Goal: Transaction & Acquisition: Book appointment/travel/reservation

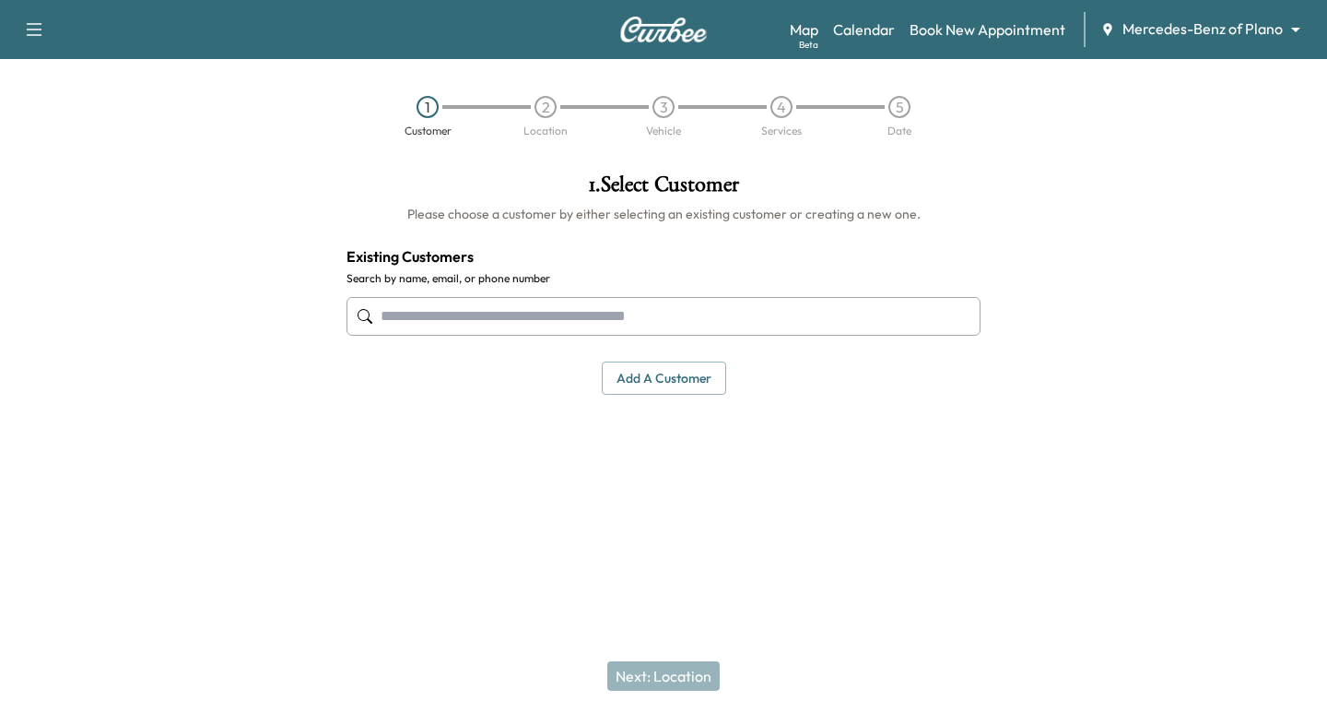
click at [1227, 22] on body "Support Log Out Map Beta Calendar Book New Appointment Mercedes-Benz of Plano *…" at bounding box center [663, 356] width 1327 height 713
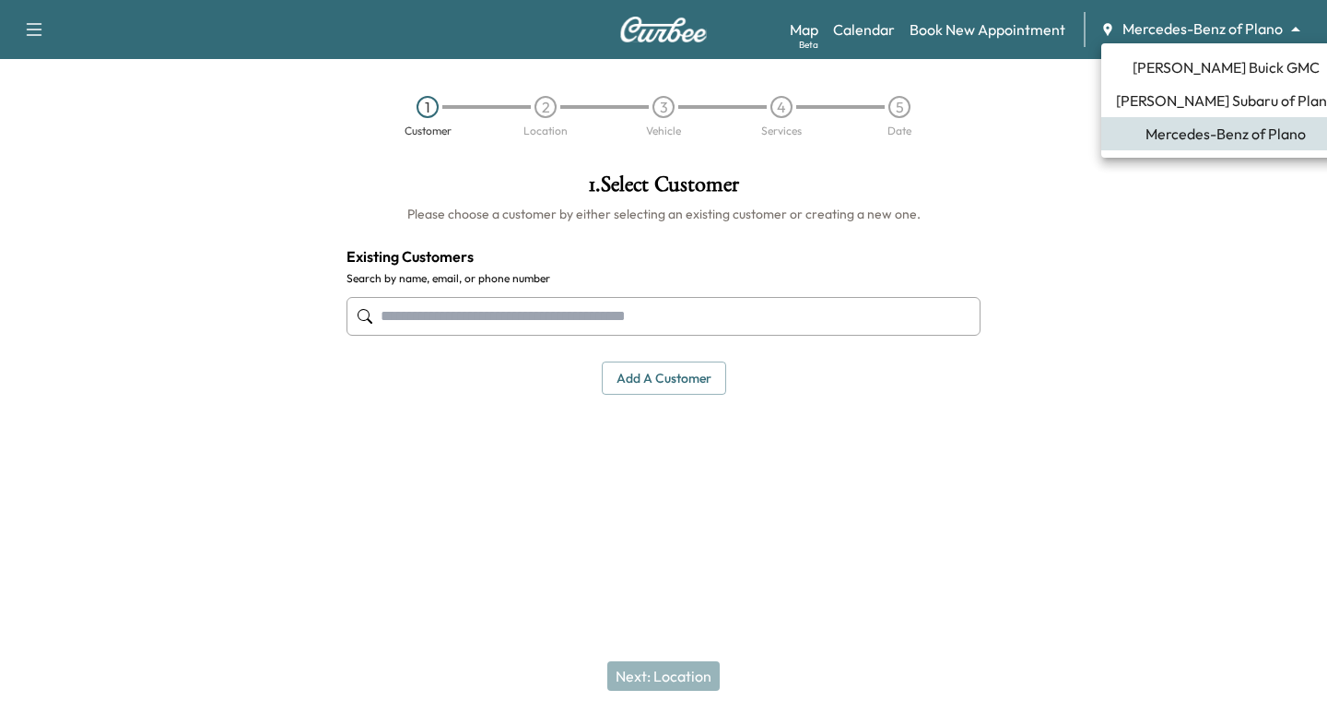
click at [1169, 100] on span "[PERSON_NAME] Subaru of Plano" at bounding box center [1225, 100] width 219 height 22
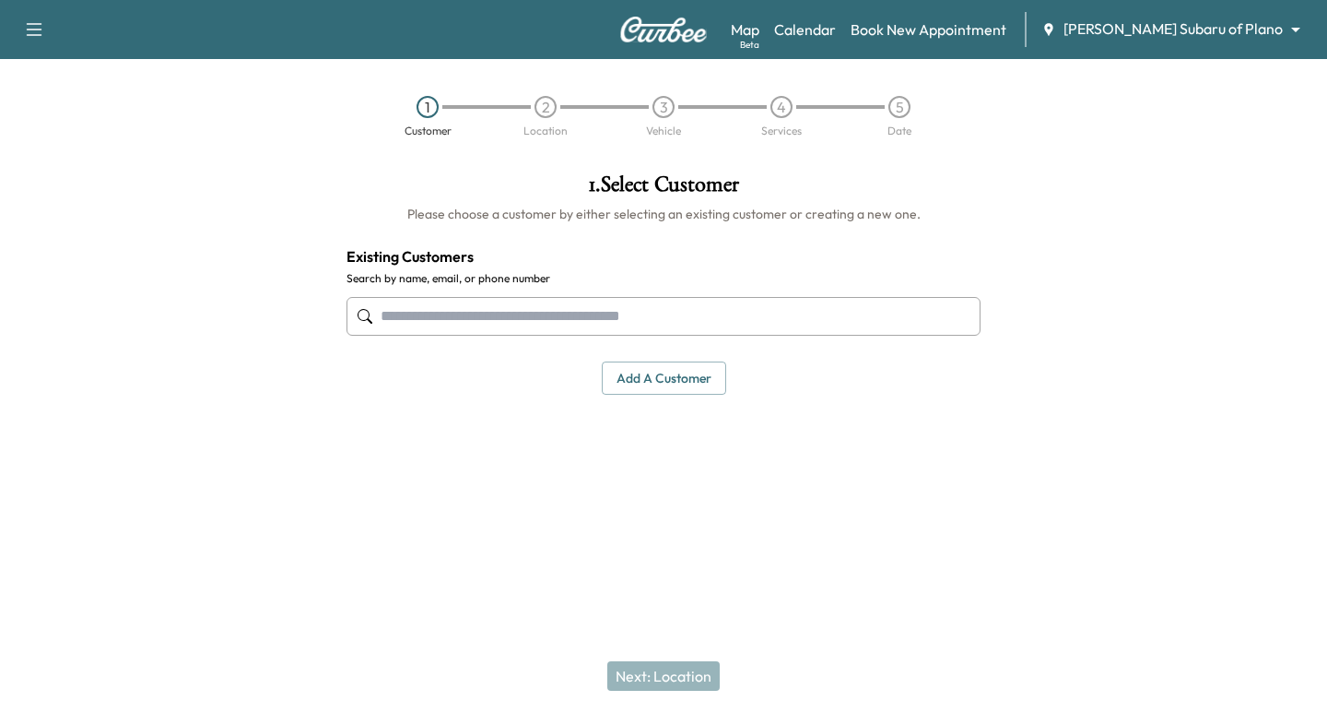
click at [524, 316] on input "text" at bounding box center [664, 316] width 634 height 39
paste input "**********"
click at [444, 316] on input "**********" at bounding box center [664, 316] width 634 height 39
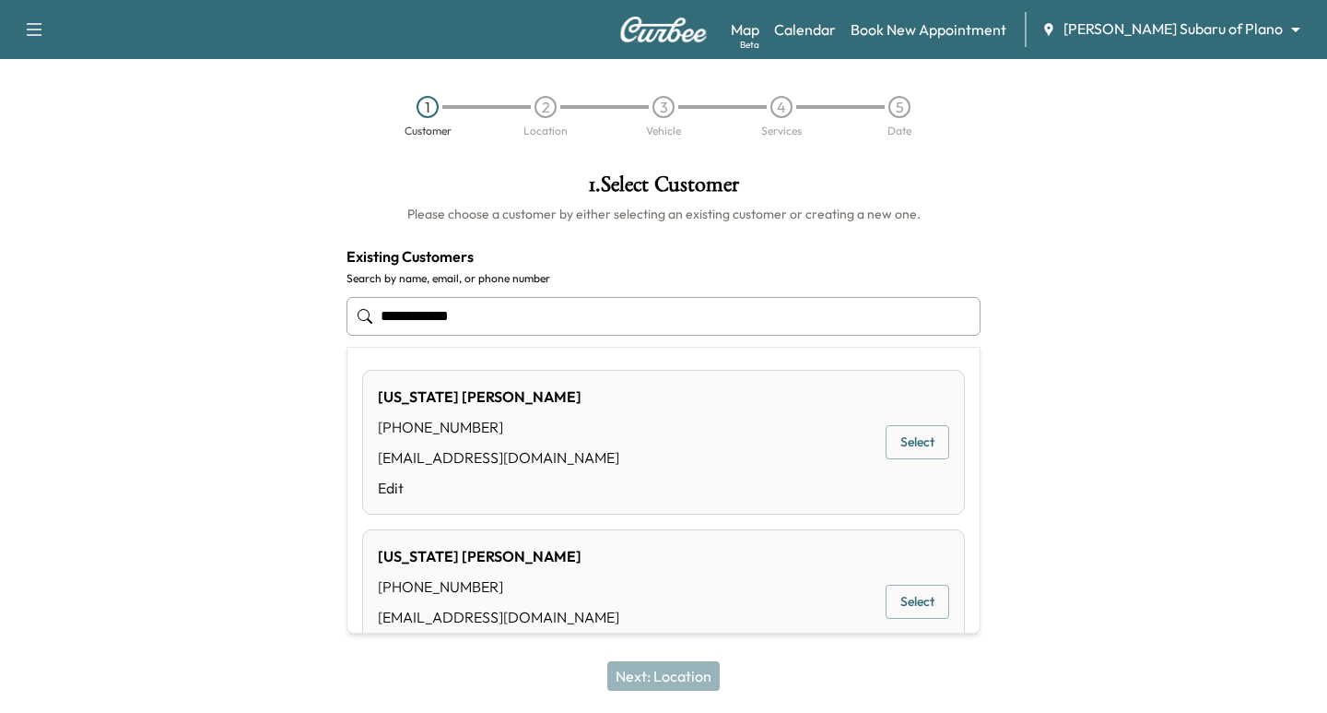
click at [921, 444] on button "Select" at bounding box center [918, 442] width 64 height 34
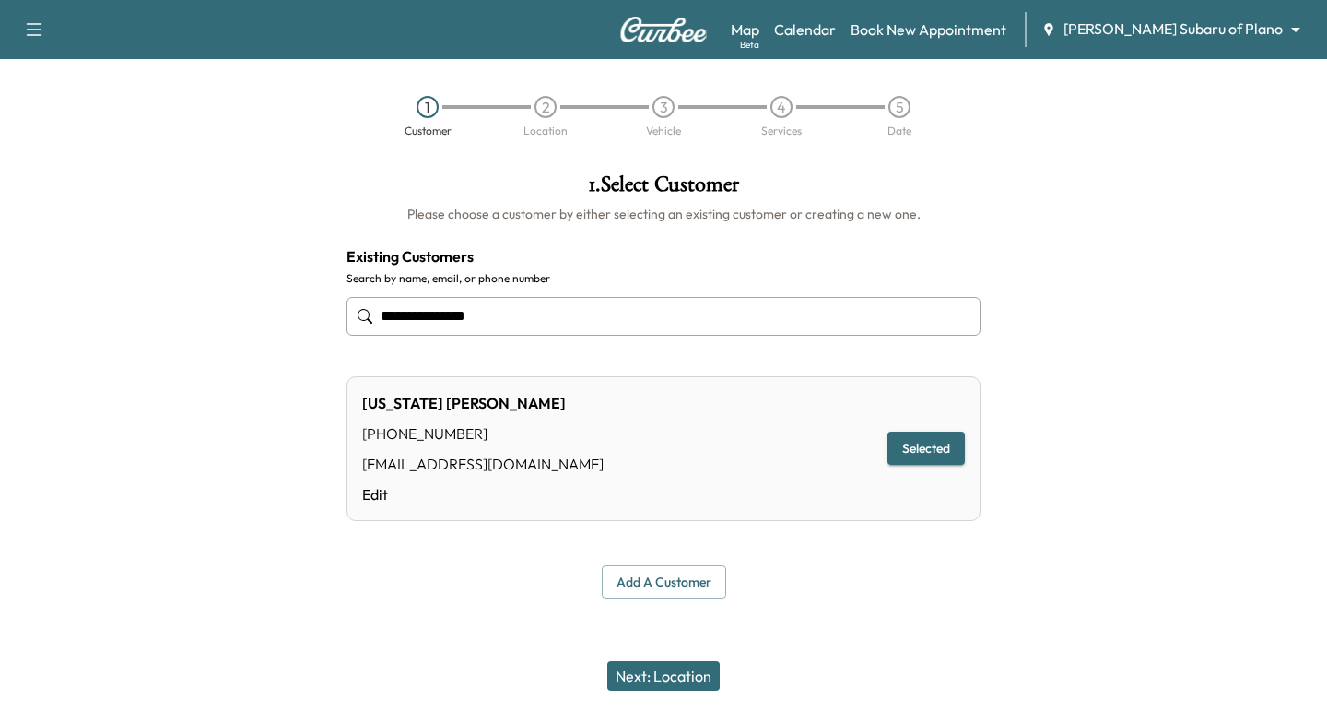
type input "**********"
click at [701, 664] on button "Next: Location" at bounding box center [663, 675] width 112 height 29
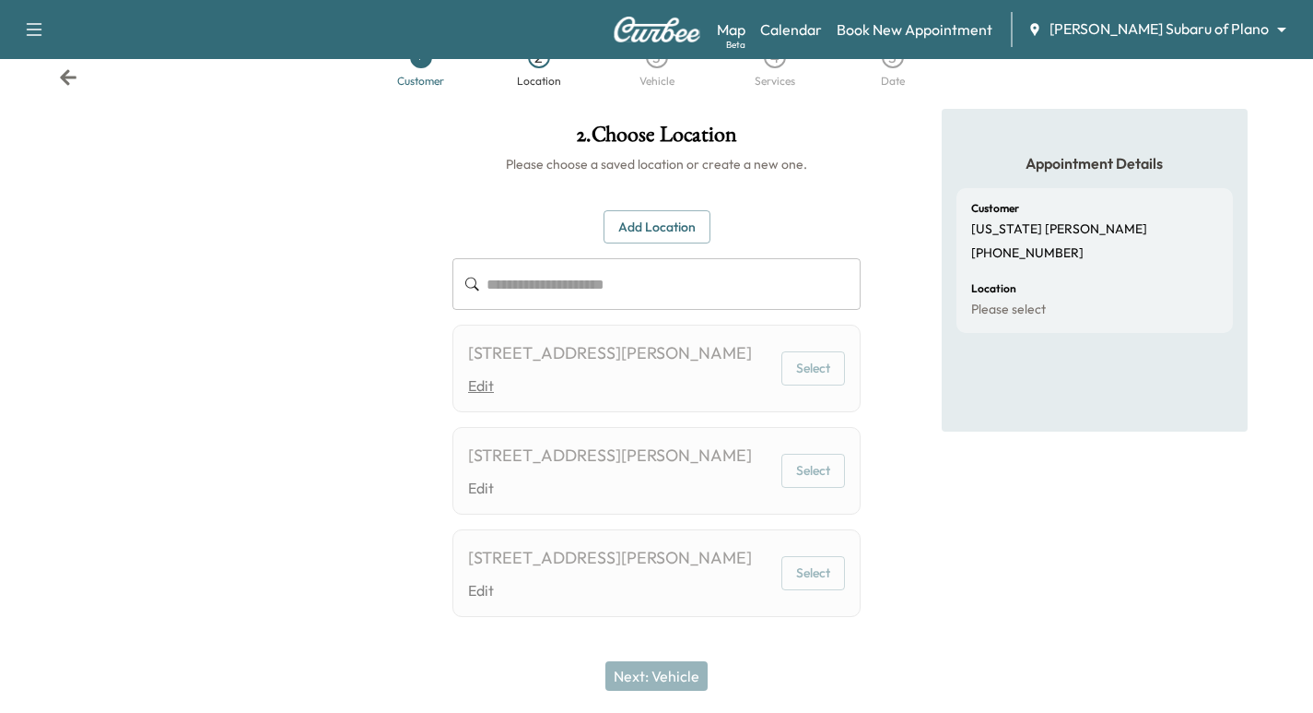
scroll to position [27, 0]
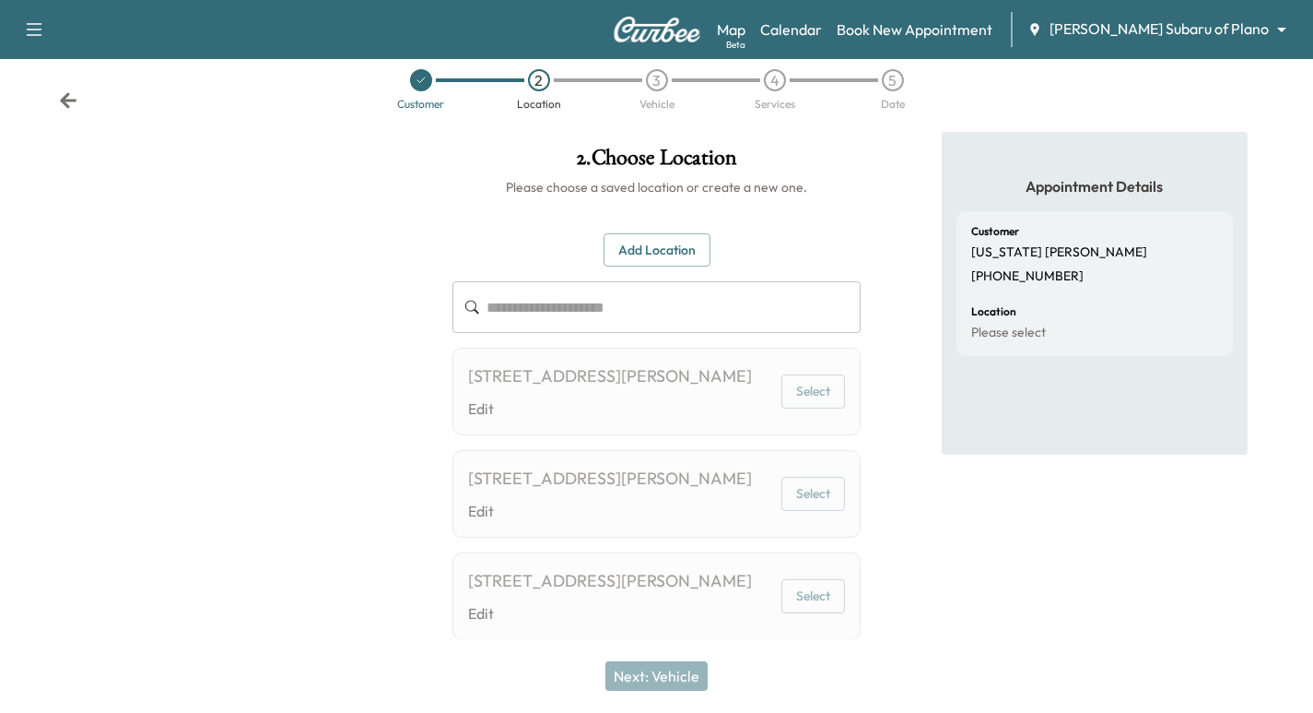
click at [417, 387] on div at bounding box center [219, 412] width 438 height 560
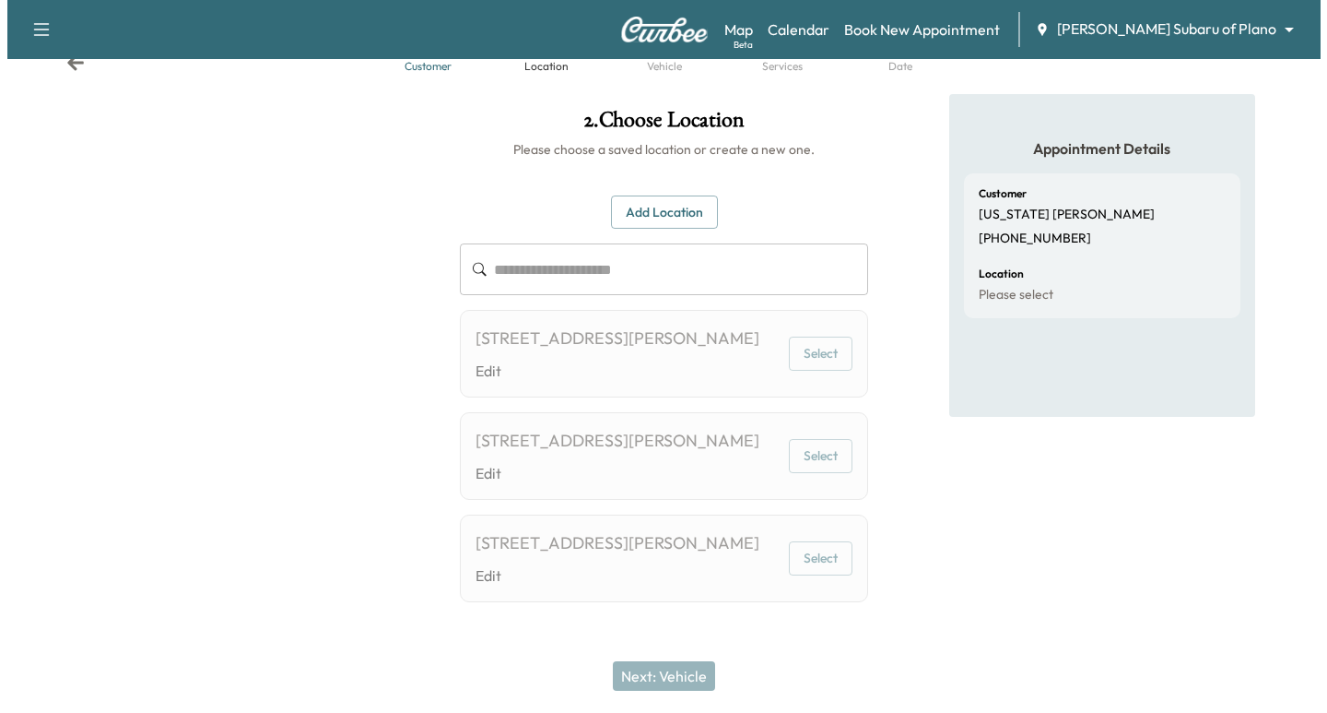
scroll to position [0, 0]
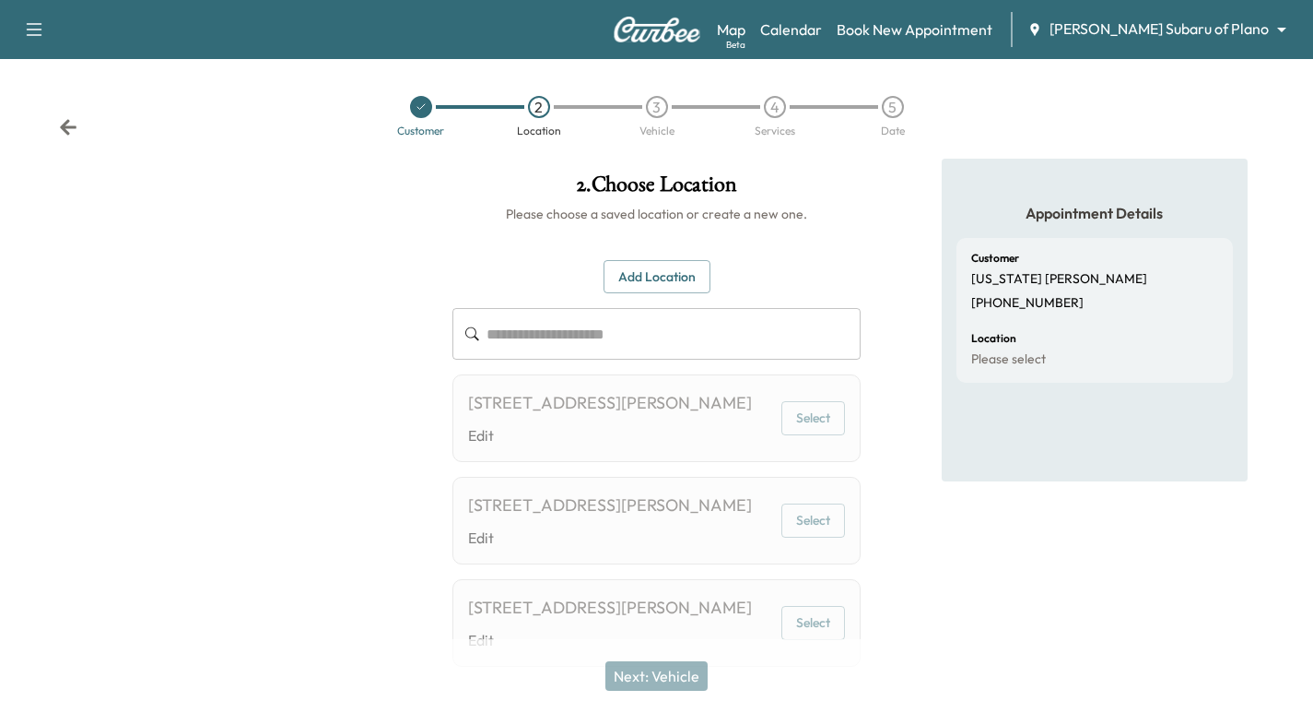
drag, startPoint x: 427, startPoint y: 107, endPoint x: 439, endPoint y: 123, distance: 19.7
click at [424, 106] on div at bounding box center [421, 107] width 22 height 22
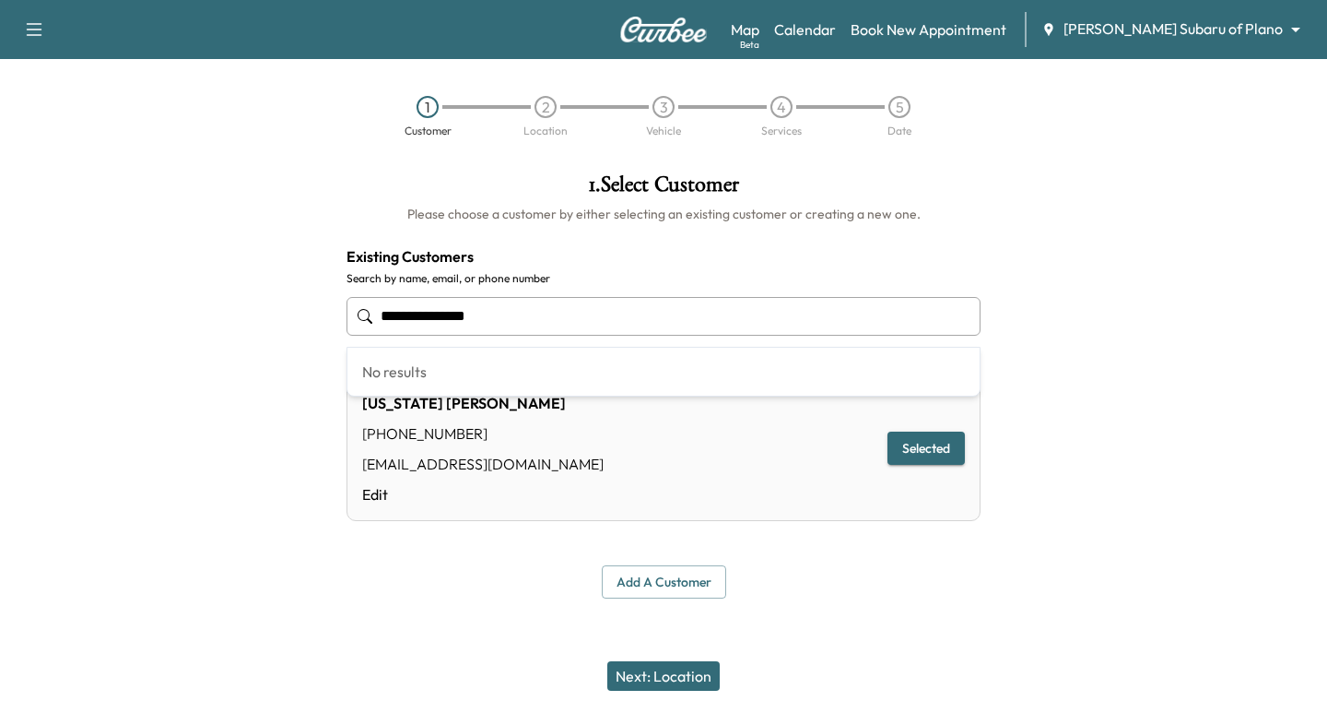
drag, startPoint x: 493, startPoint y: 315, endPoint x: -12, endPoint y: 253, distance: 509.0
click at [0, 253] on html "**********" at bounding box center [663, 356] width 1327 height 713
paste input "text"
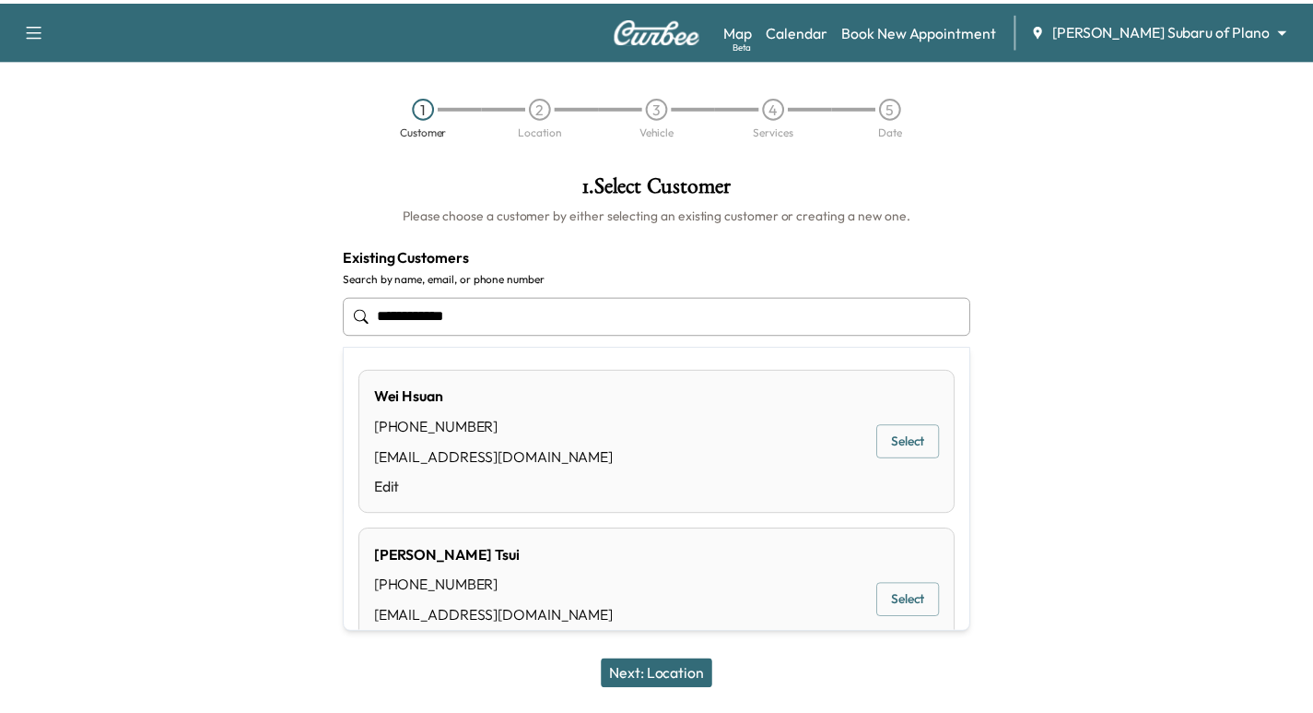
scroll to position [64, 0]
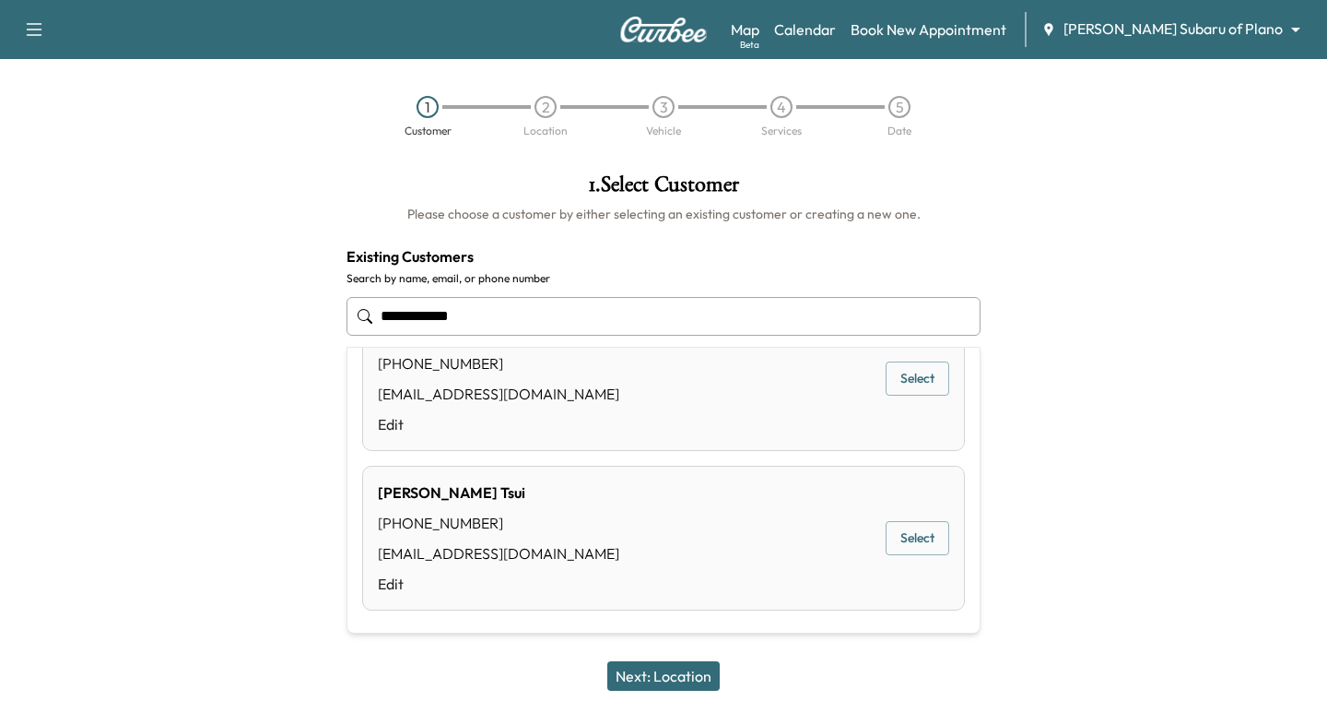
click at [913, 530] on button "Select" at bounding box center [918, 538] width 64 height 34
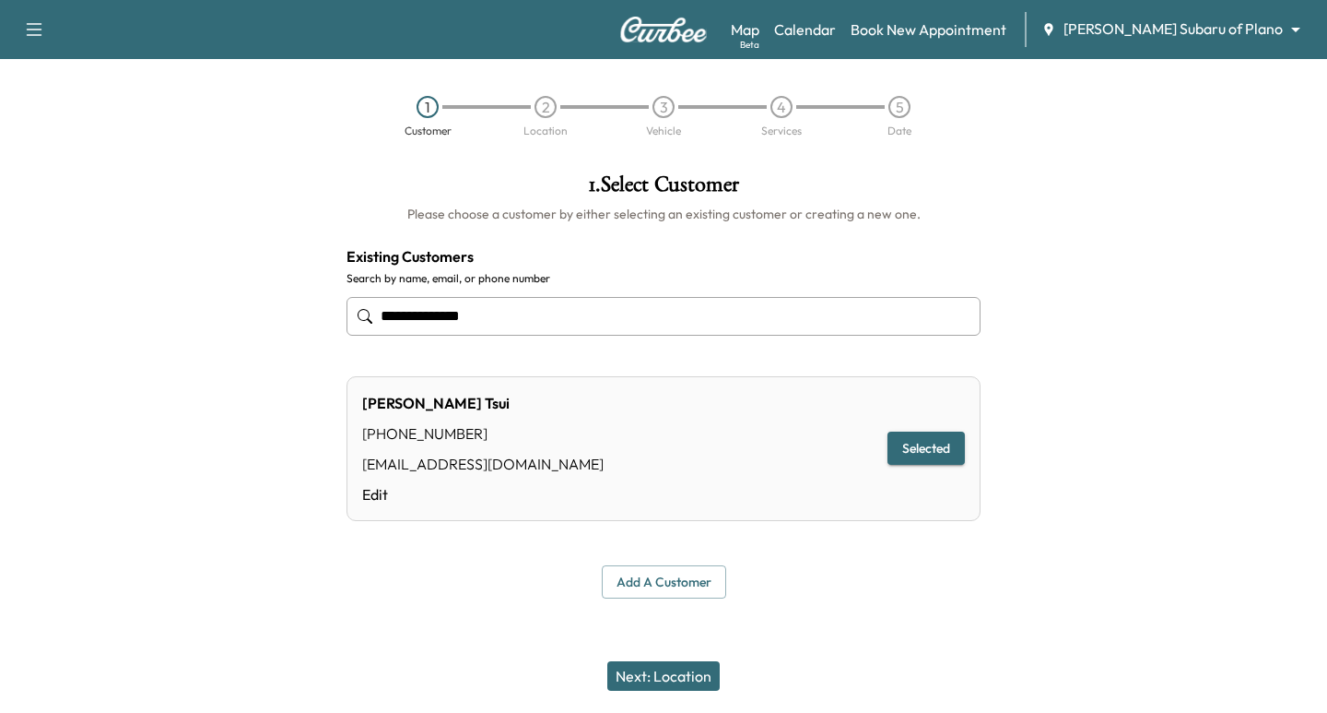
type input "**********"
click at [612, 673] on button "Next: Location" at bounding box center [663, 675] width 112 height 29
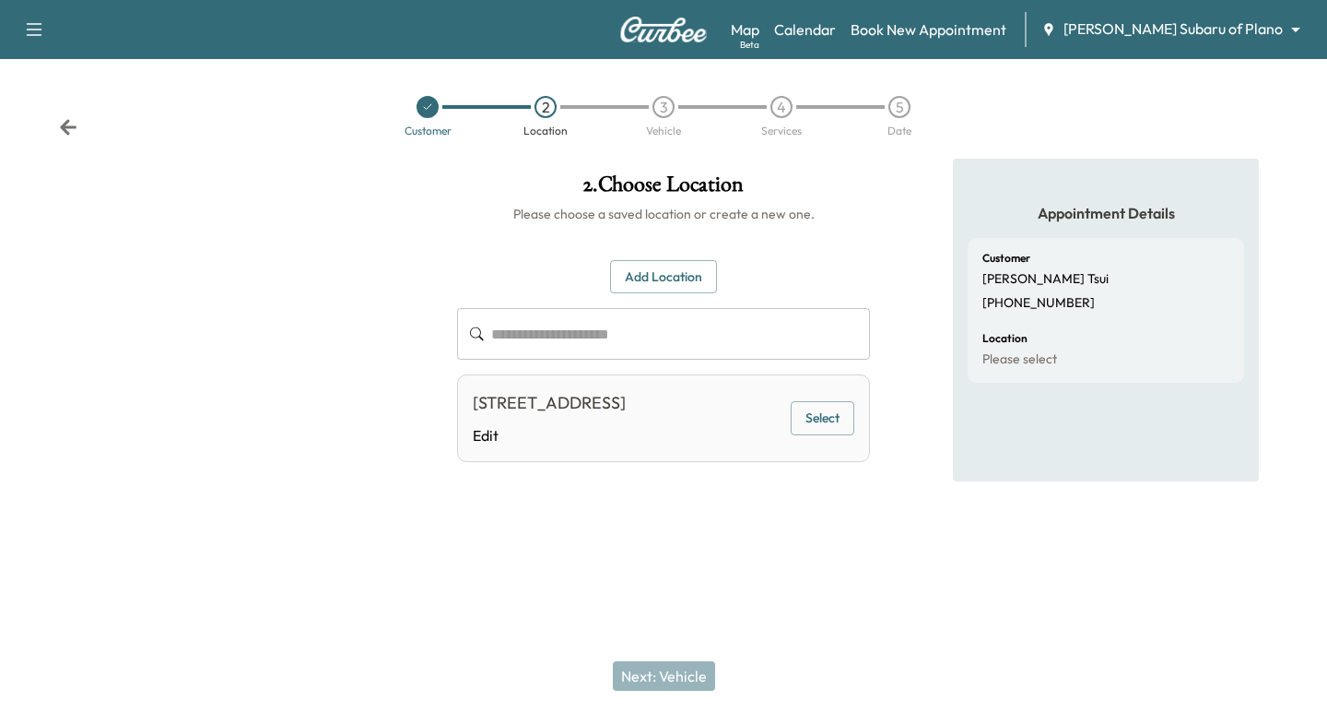
click at [839, 425] on button "Select" at bounding box center [823, 418] width 64 height 34
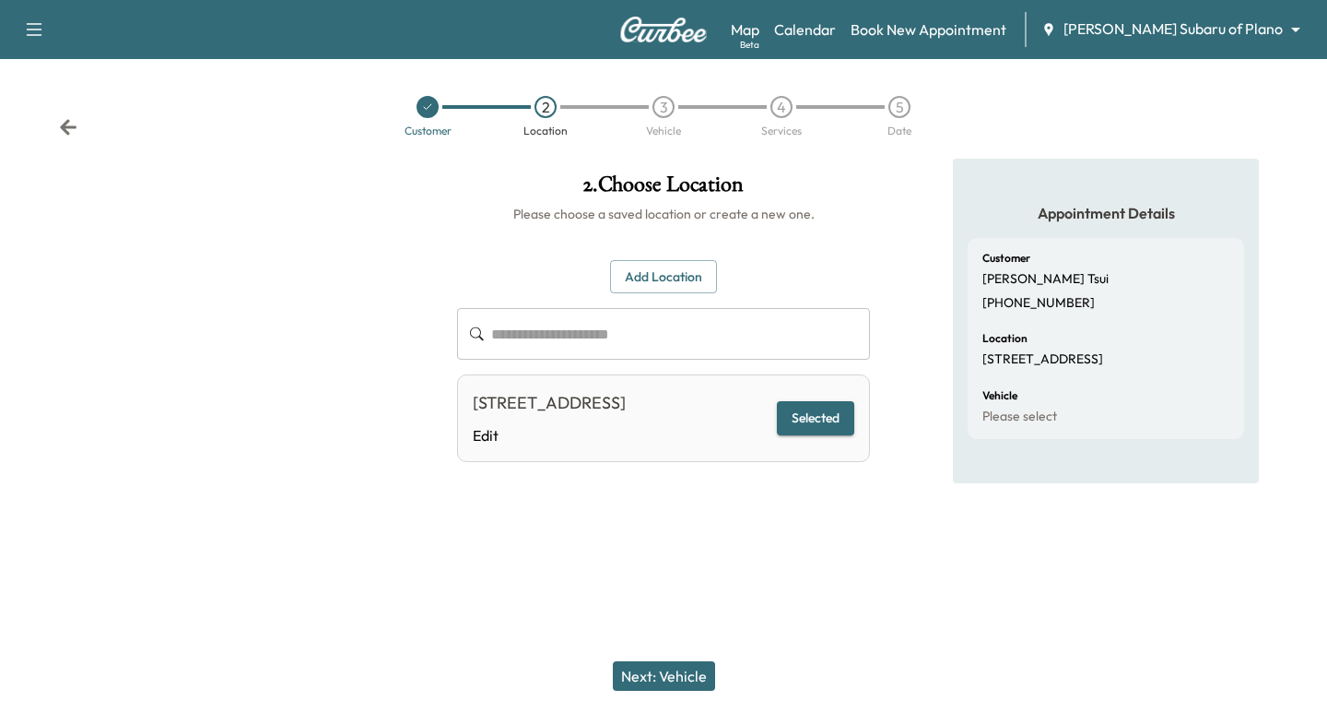
click at [676, 672] on button "Next: Vehicle" at bounding box center [664, 675] width 102 height 29
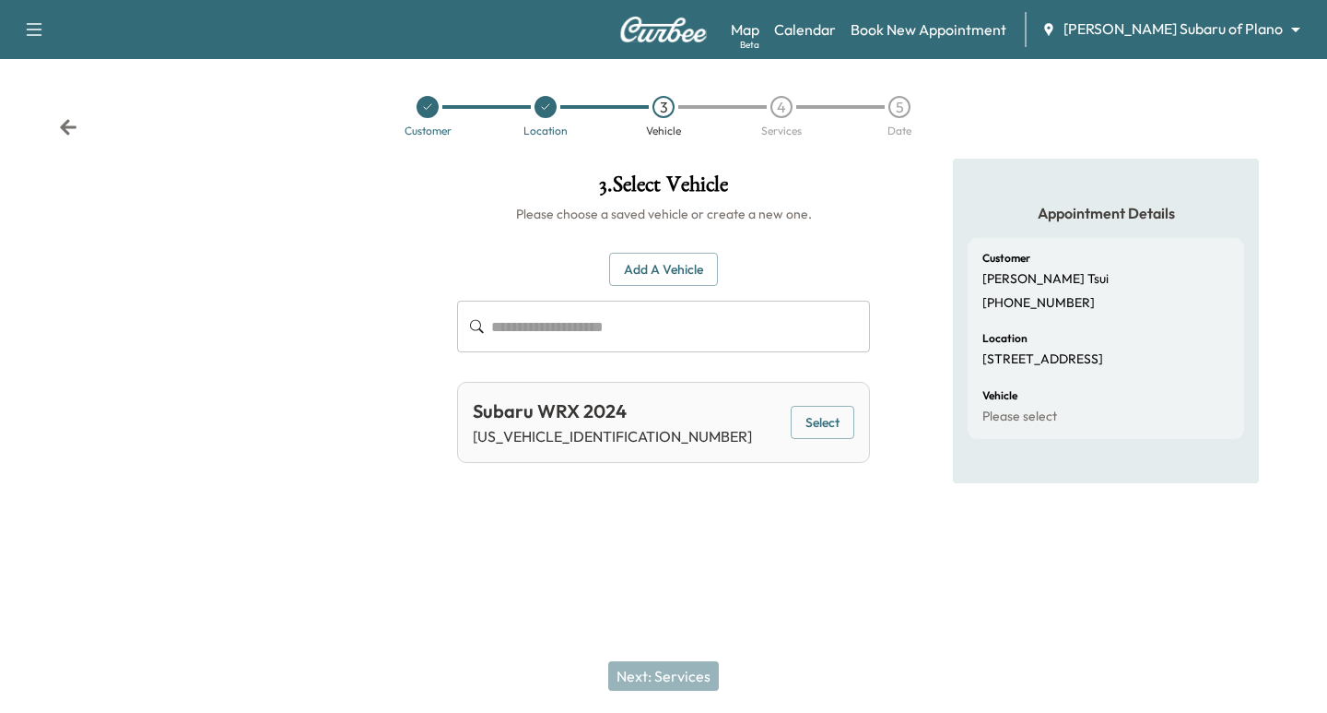
click at [806, 437] on button "Select" at bounding box center [823, 423] width 64 height 34
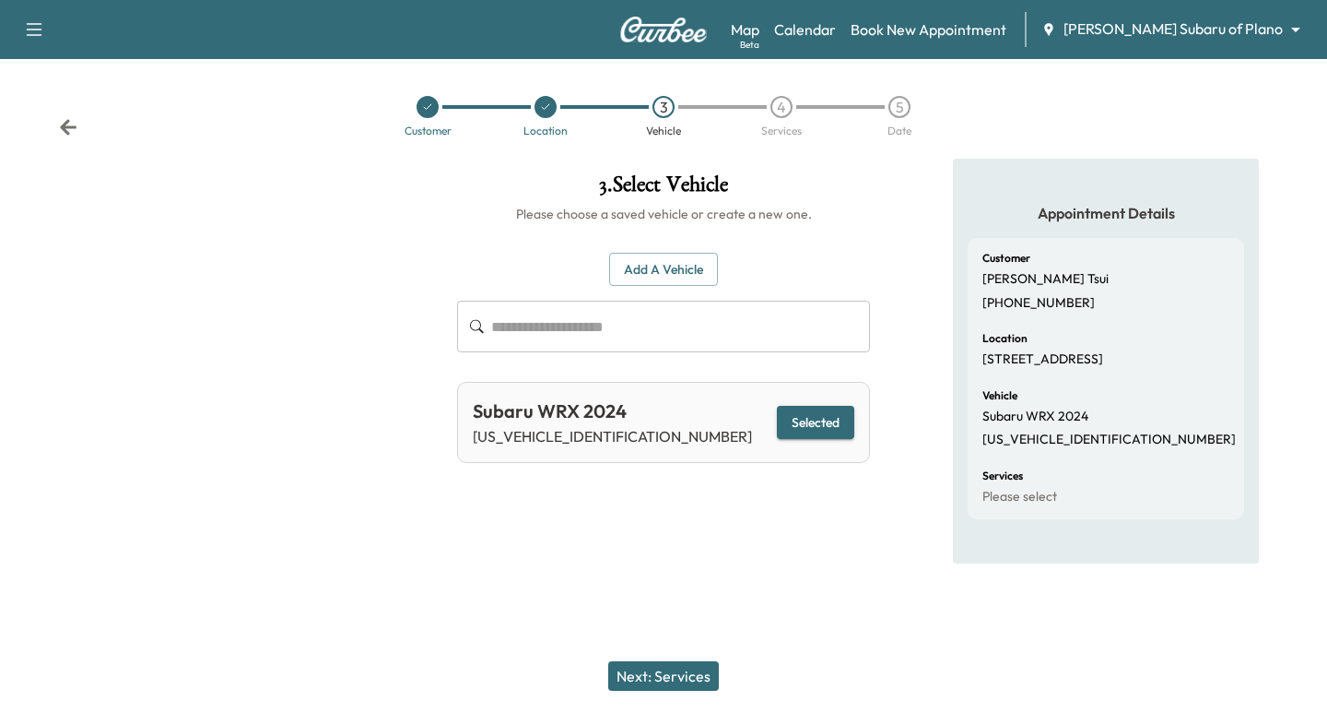
click at [666, 659] on div "Next: Services" at bounding box center [663, 676] width 1327 height 74
click at [652, 673] on button "Next: Services" at bounding box center [663, 675] width 111 height 29
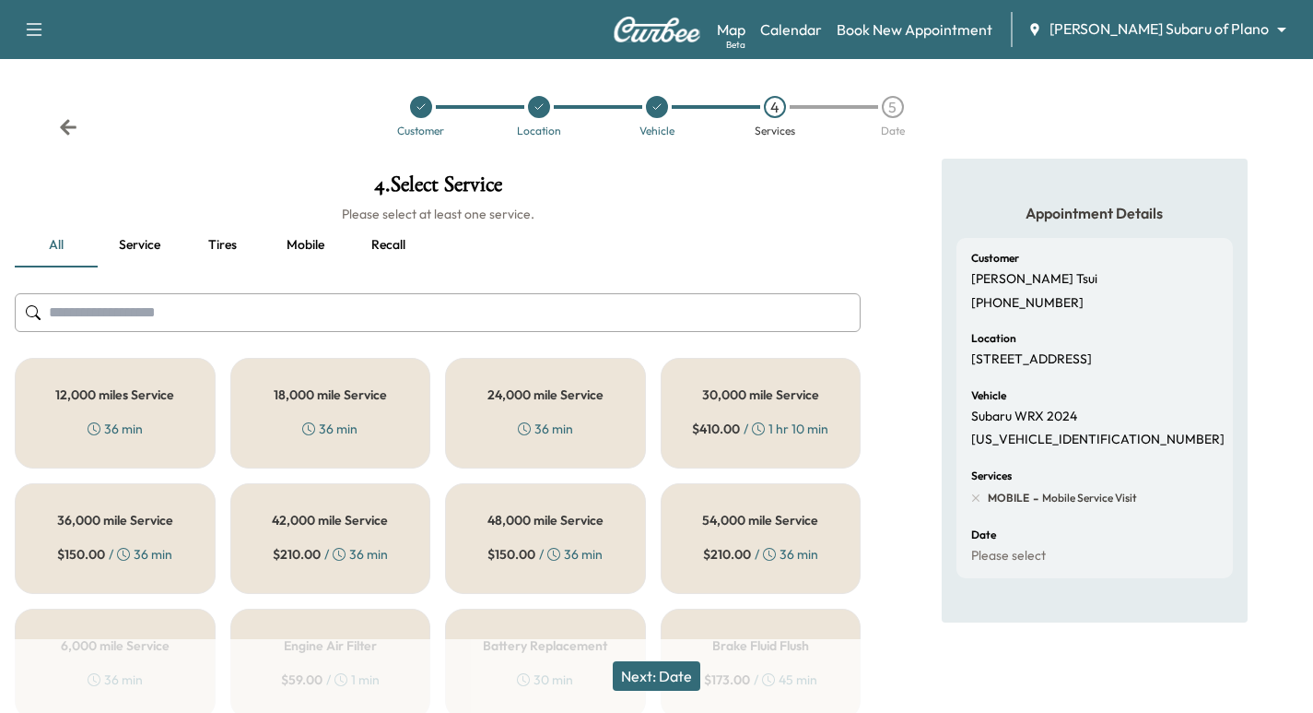
drag, startPoint x: 383, startPoint y: 454, endPoint x: 408, endPoint y: 479, distance: 35.2
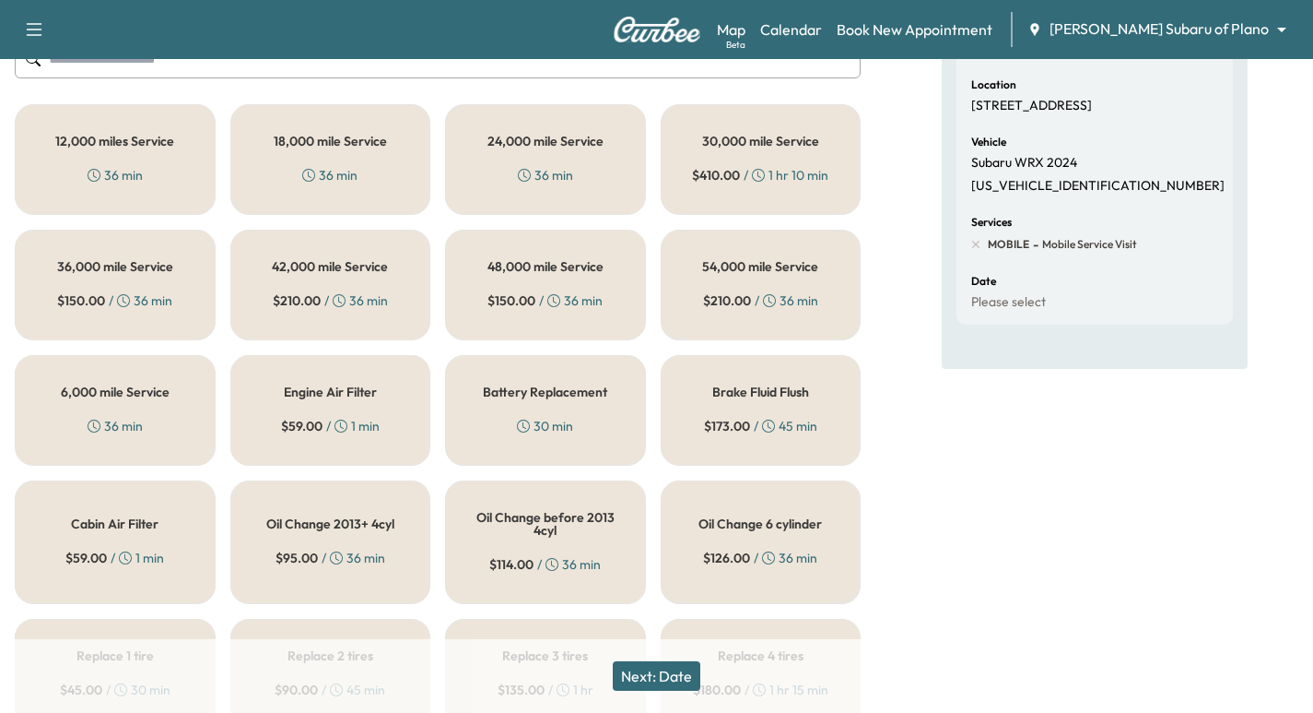
scroll to position [277, 0]
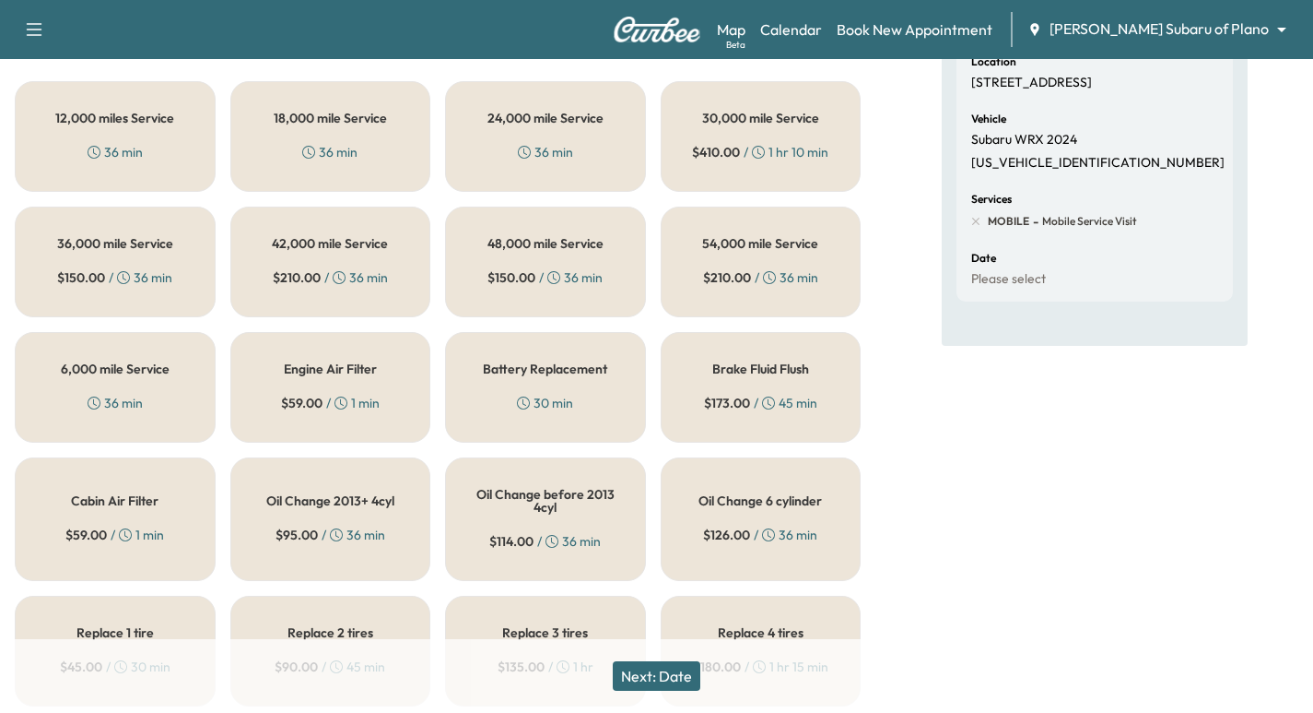
click at [78, 355] on div "6,000 mile Service 36 min" at bounding box center [115, 387] width 201 height 111
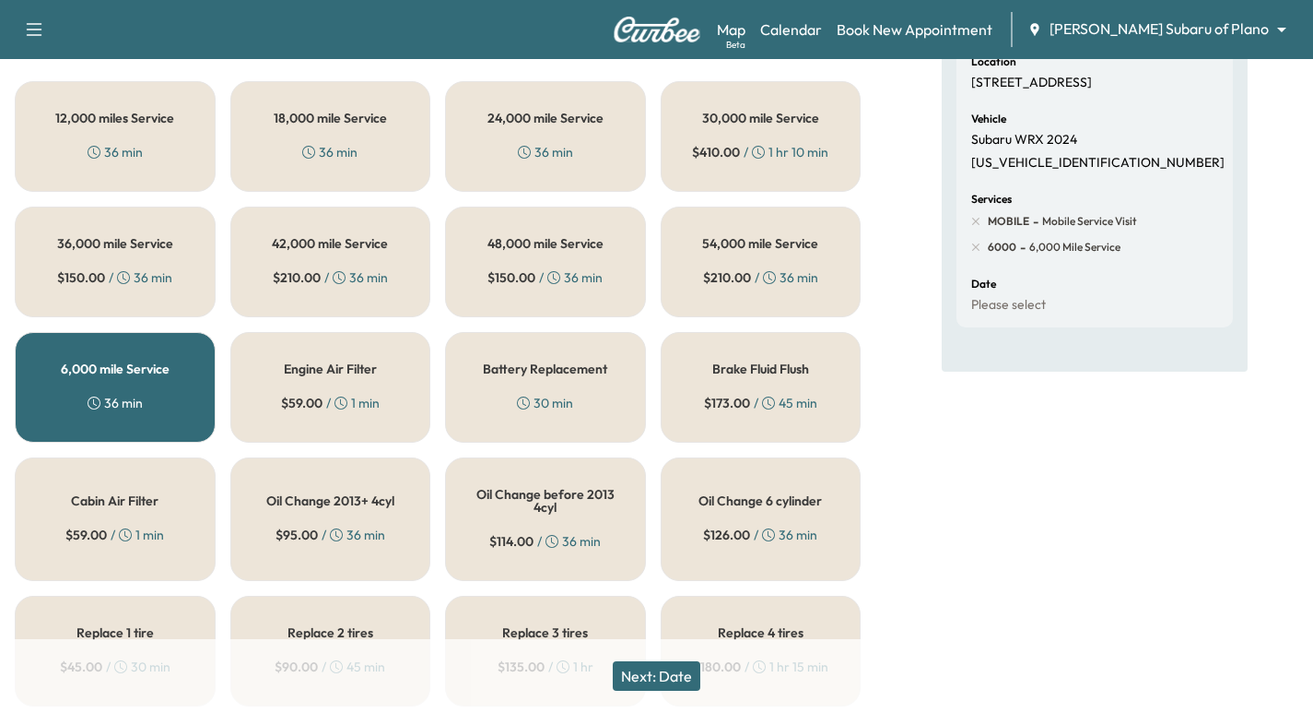
click at [677, 688] on button "Next: Date" at bounding box center [657, 675] width 88 height 29
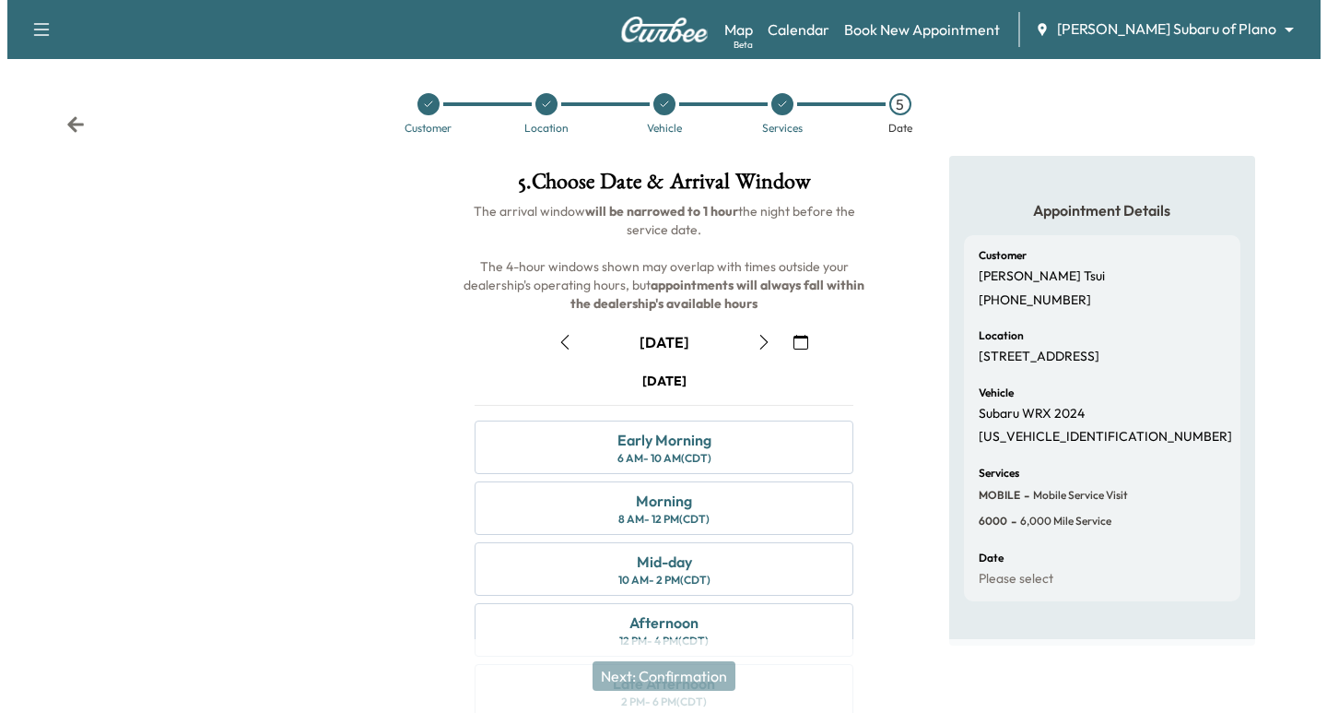
scroll to position [0, 0]
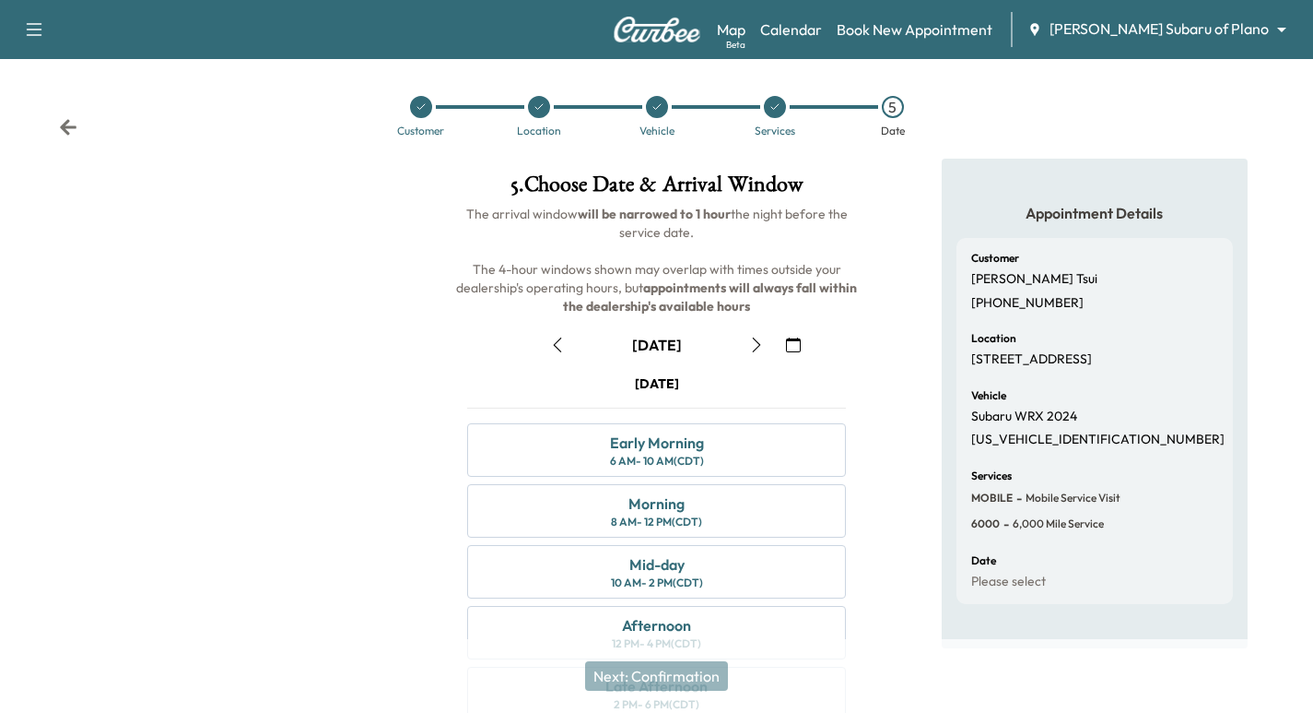
click at [424, 103] on div at bounding box center [421, 107] width 22 height 22
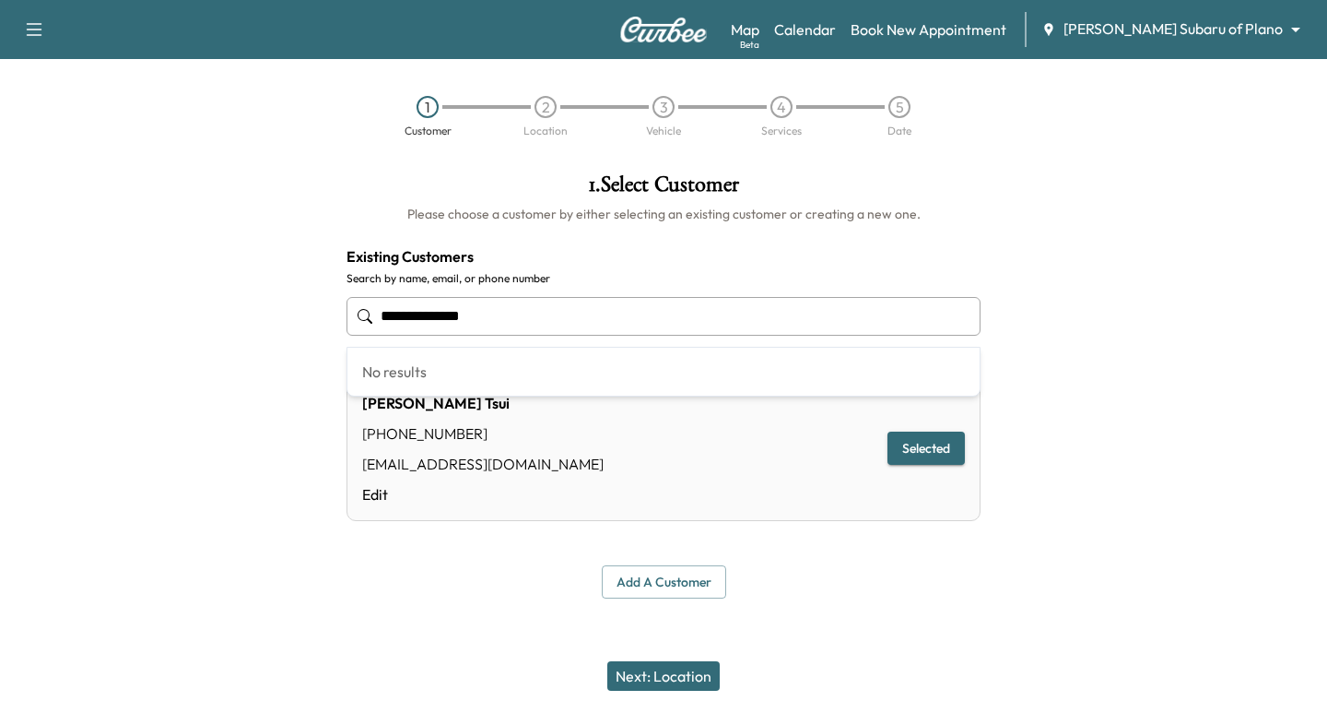
drag, startPoint x: 562, startPoint y: 323, endPoint x: 155, endPoint y: 318, distance: 407.4
click at [189, 313] on div "**********" at bounding box center [663, 386] width 1327 height 454
paste input "text"
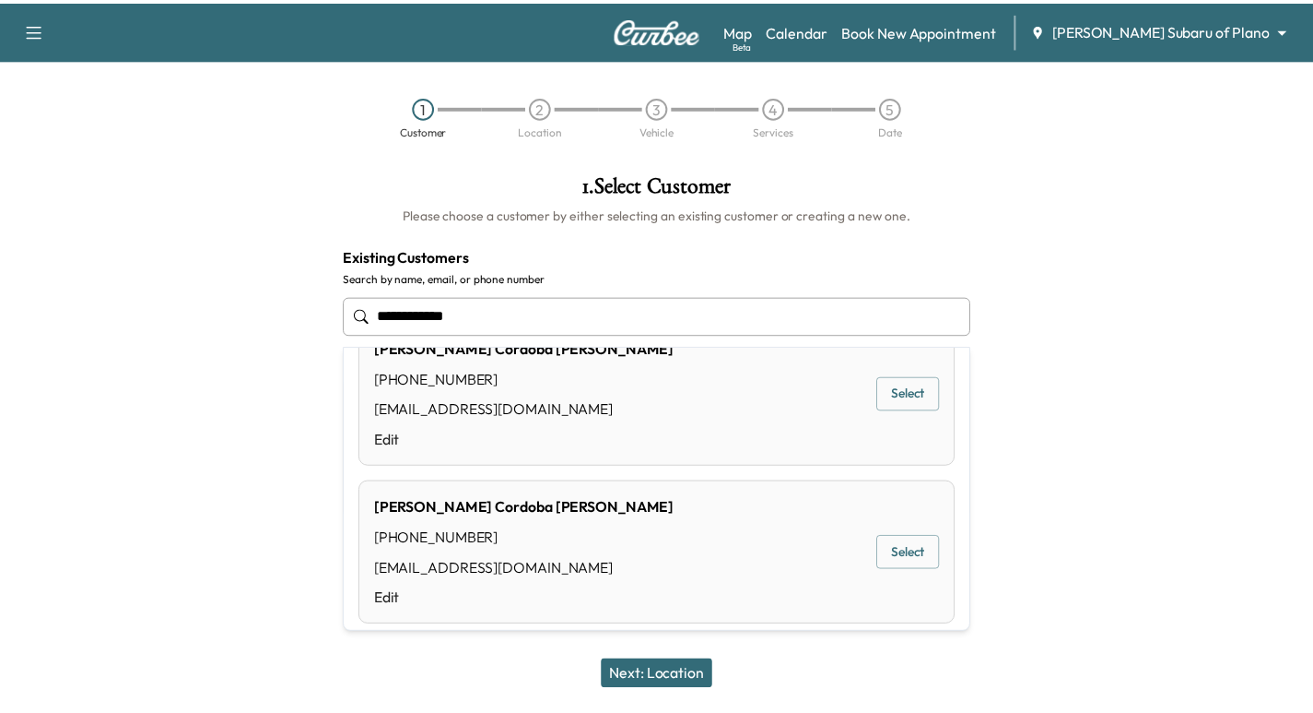
scroll to position [138, 0]
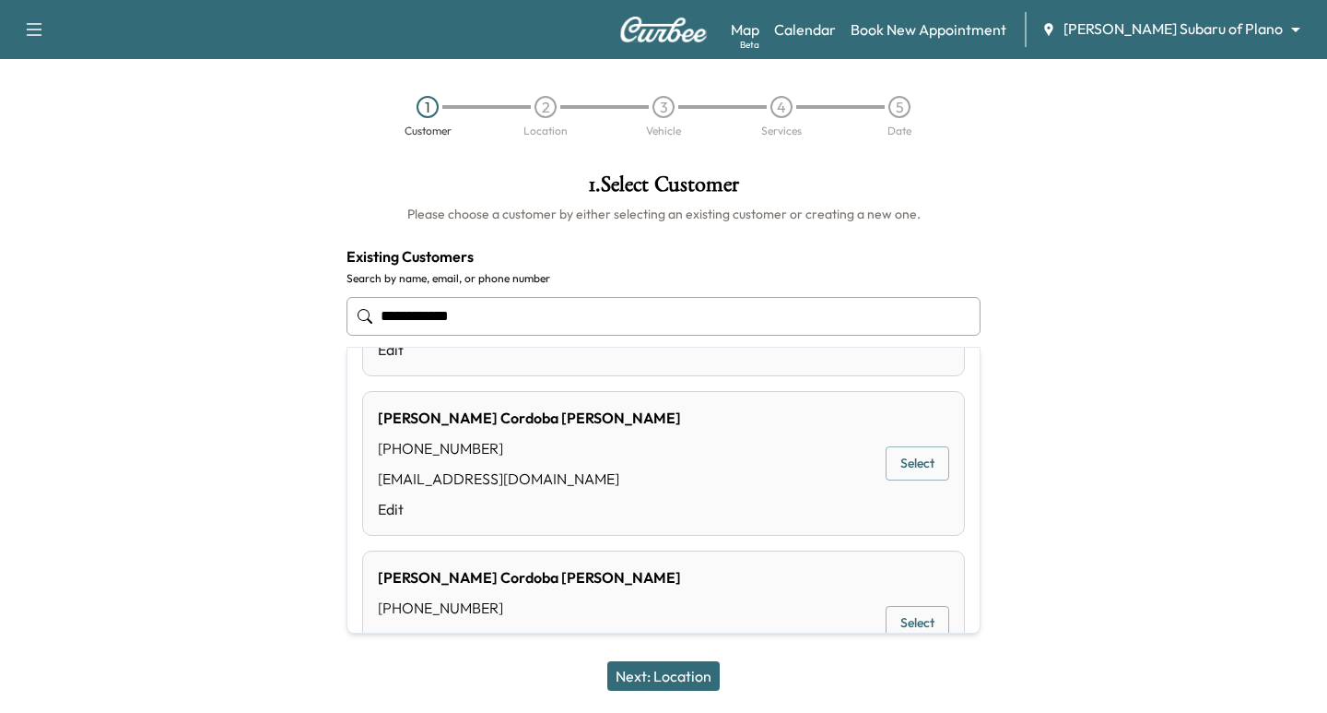
click at [917, 471] on button "Select" at bounding box center [918, 463] width 64 height 34
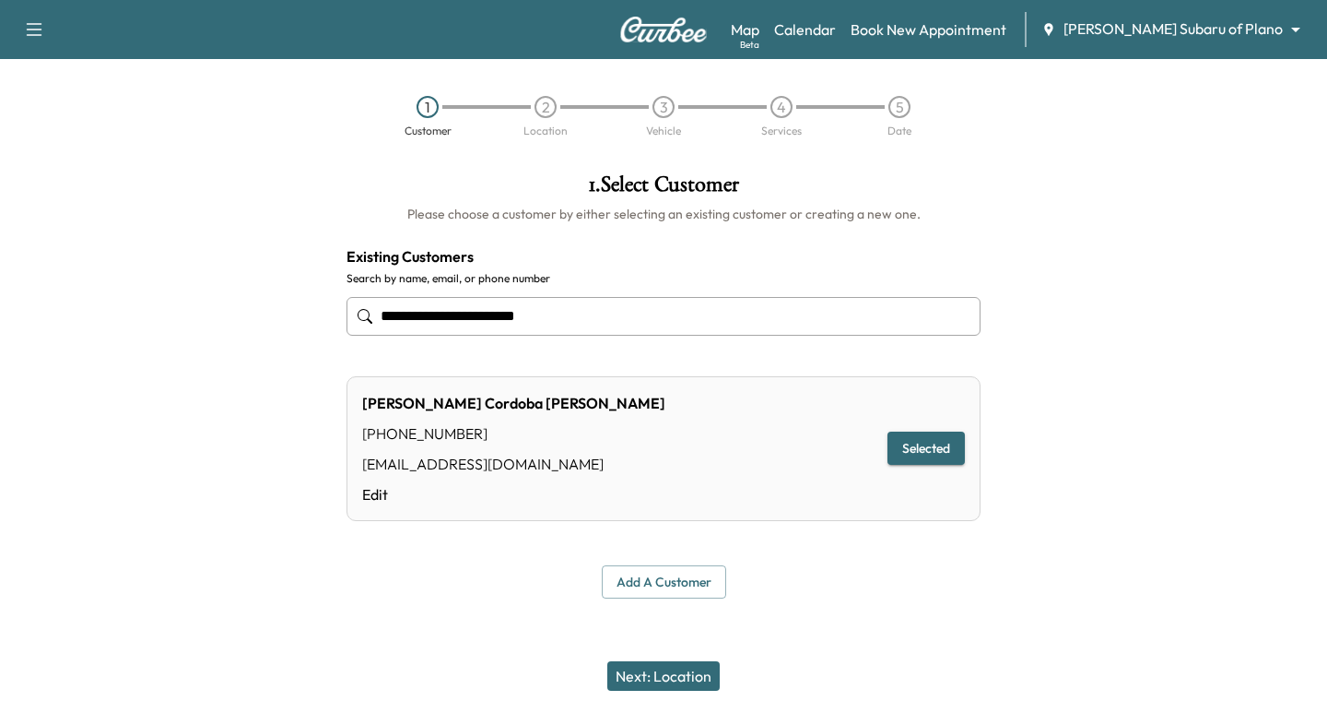
type input "**********"
click at [728, 678] on div "Next: Location" at bounding box center [663, 676] width 1327 height 74
click at [709, 672] on button "Next: Location" at bounding box center [663, 675] width 112 height 29
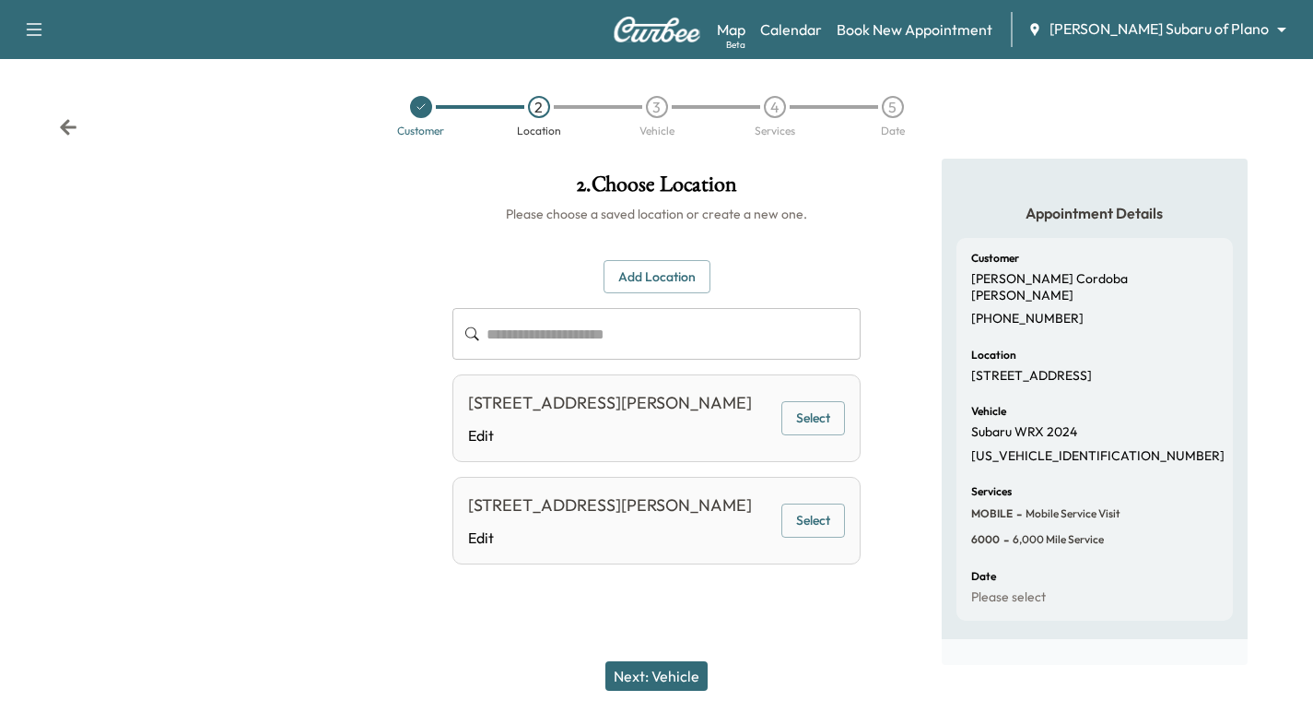
click at [825, 426] on button "Select" at bounding box center [814, 418] width 64 height 34
click at [689, 673] on button "Next: Vehicle" at bounding box center [657, 675] width 102 height 29
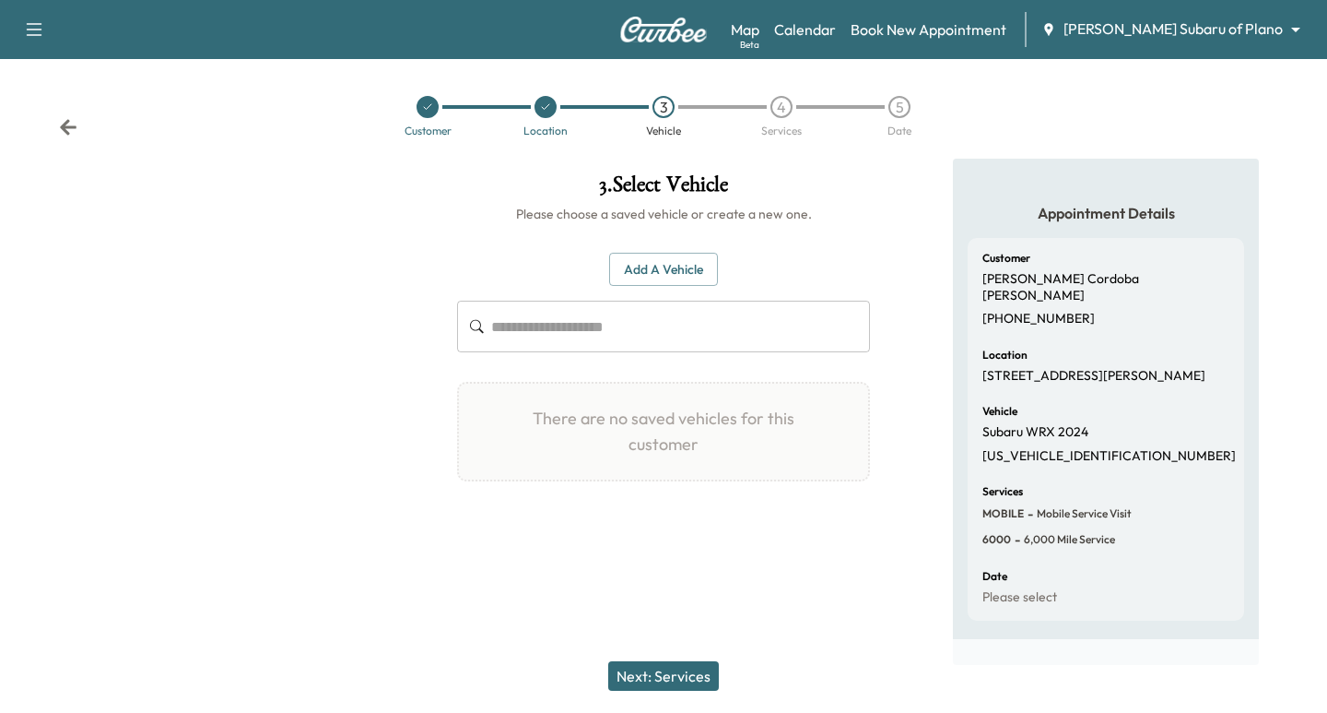
click at [666, 289] on div "Add a Vehicle ​" at bounding box center [663, 303] width 413 height 100
click at [650, 264] on button "Add a Vehicle" at bounding box center [663, 270] width 109 height 34
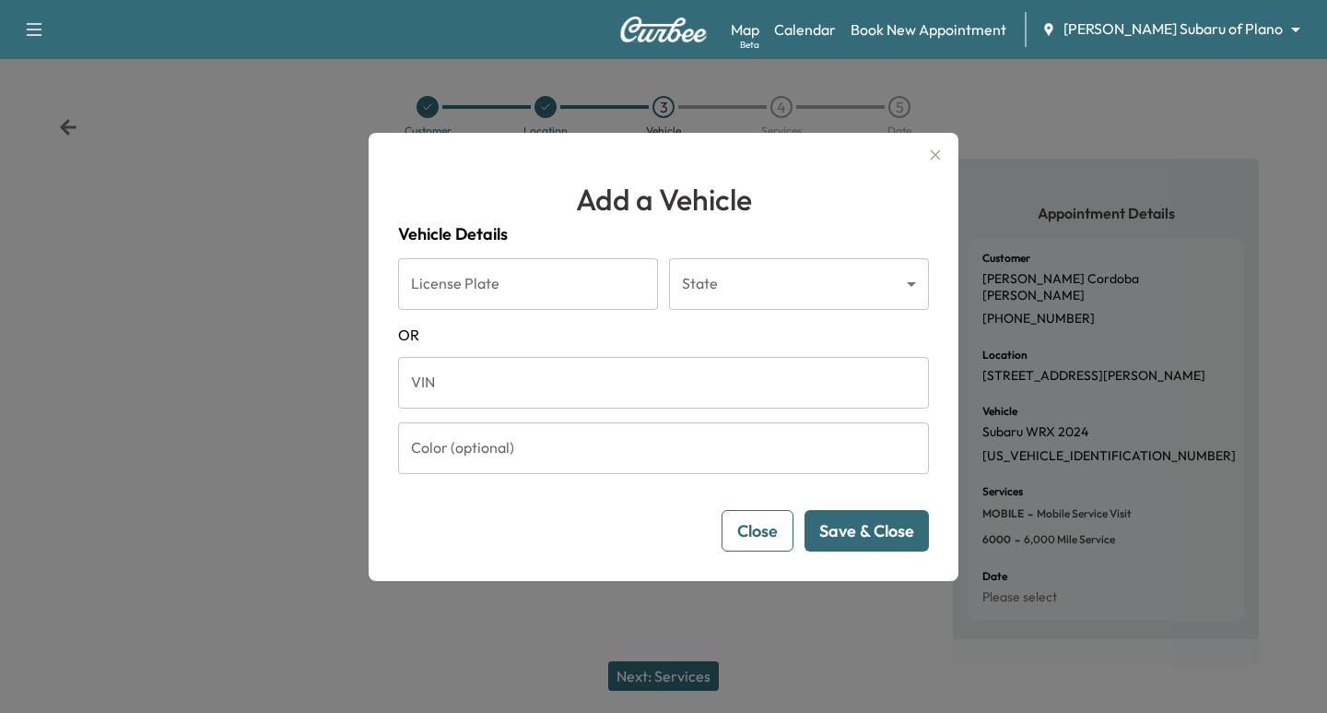
click at [561, 386] on input "VIN" at bounding box center [663, 383] width 531 height 52
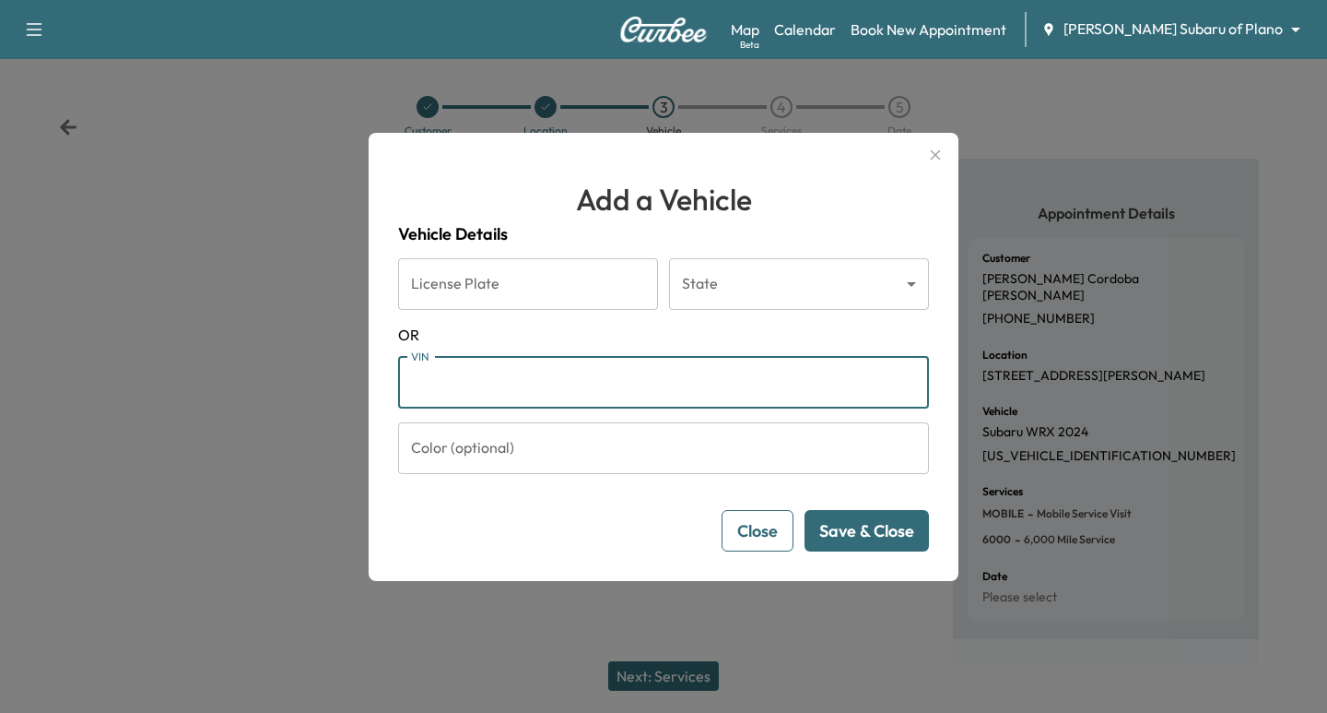
paste input "**********"
type input "**********"
click at [829, 522] on button "Save & Close" at bounding box center [867, 530] width 124 height 41
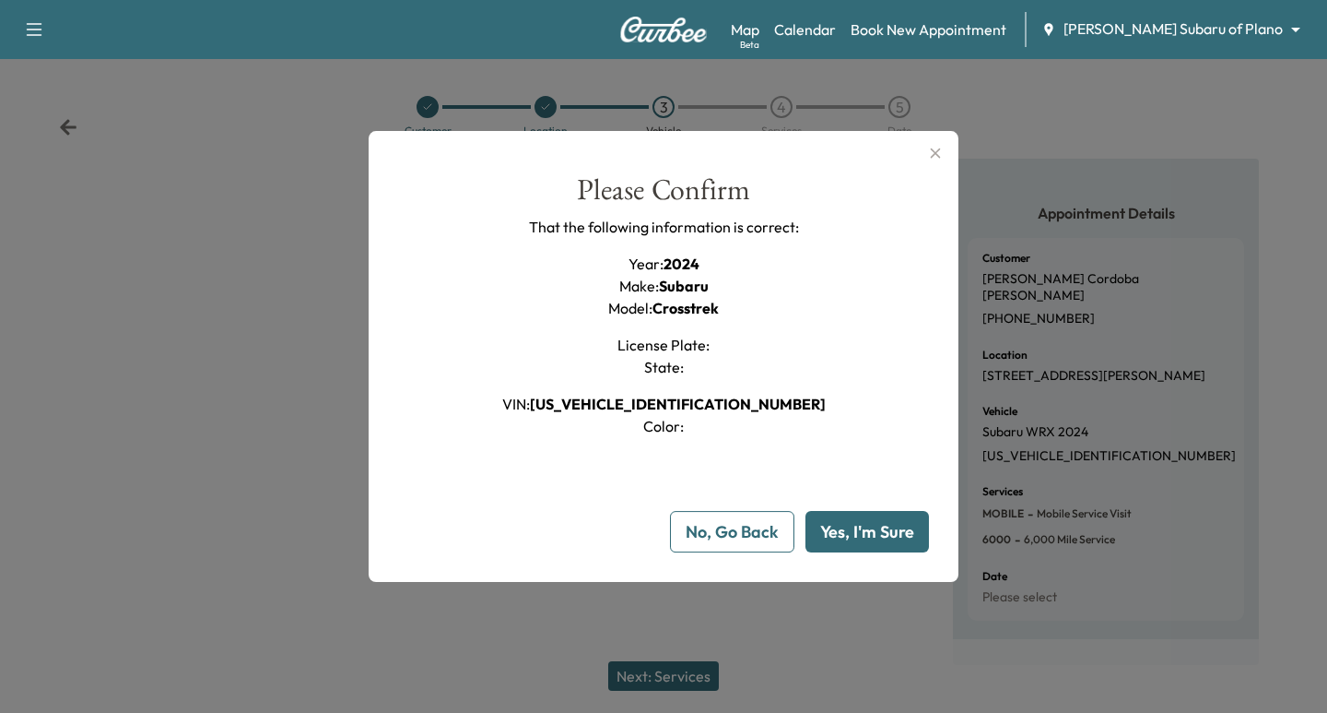
click at [880, 528] on button "Yes, I'm Sure" at bounding box center [868, 531] width 124 height 41
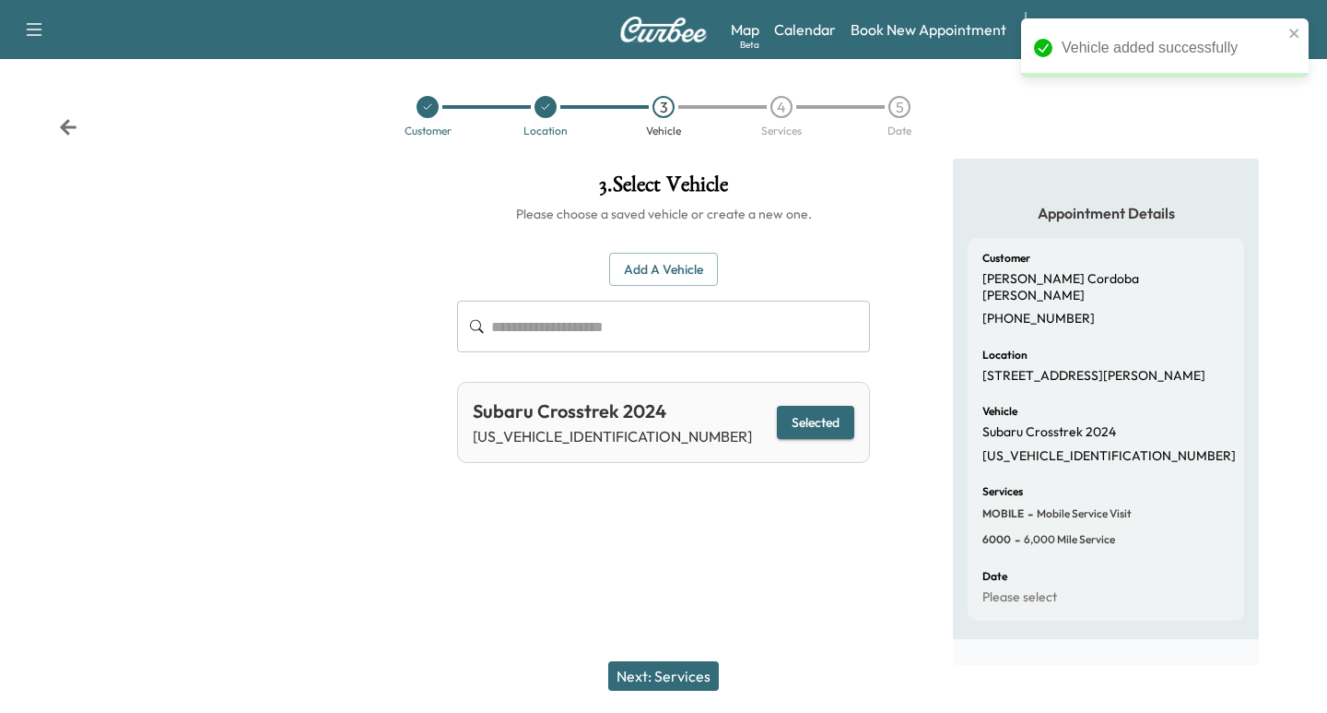
click at [673, 665] on button "Next: Services" at bounding box center [663, 675] width 111 height 29
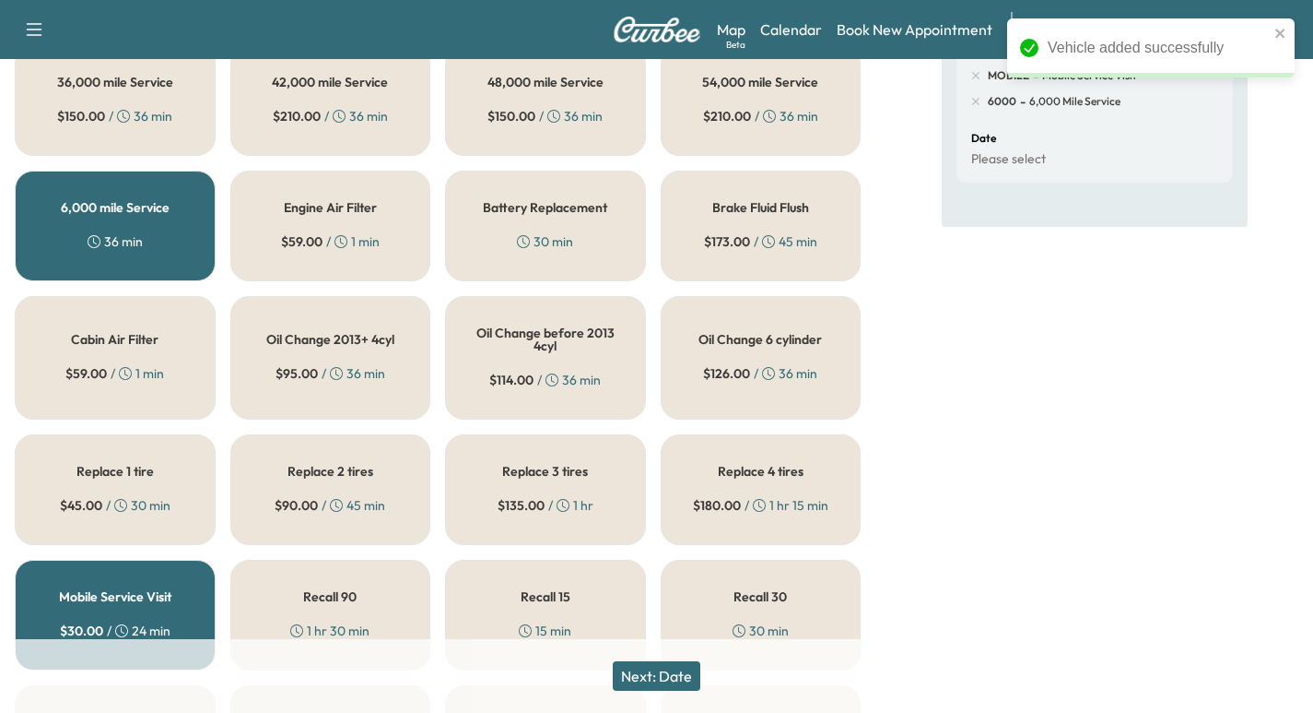
scroll to position [415, 0]
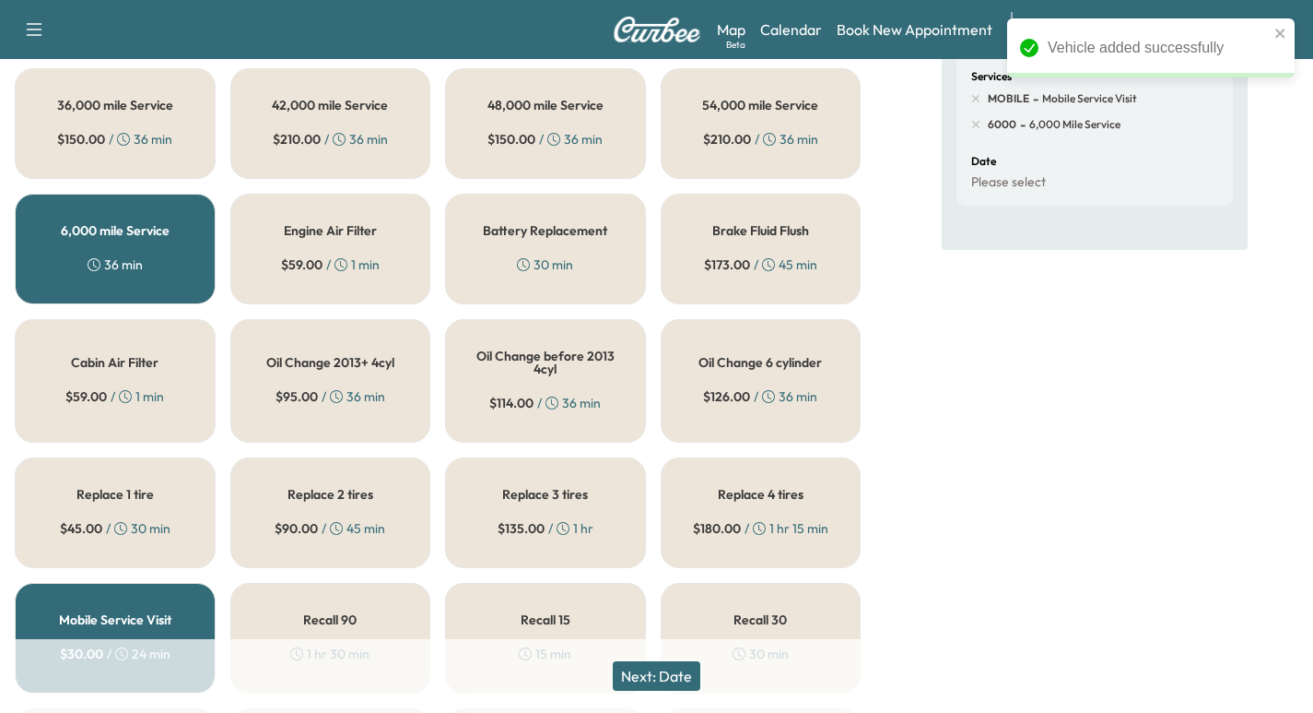
click at [662, 667] on button "Next: Date" at bounding box center [657, 675] width 88 height 29
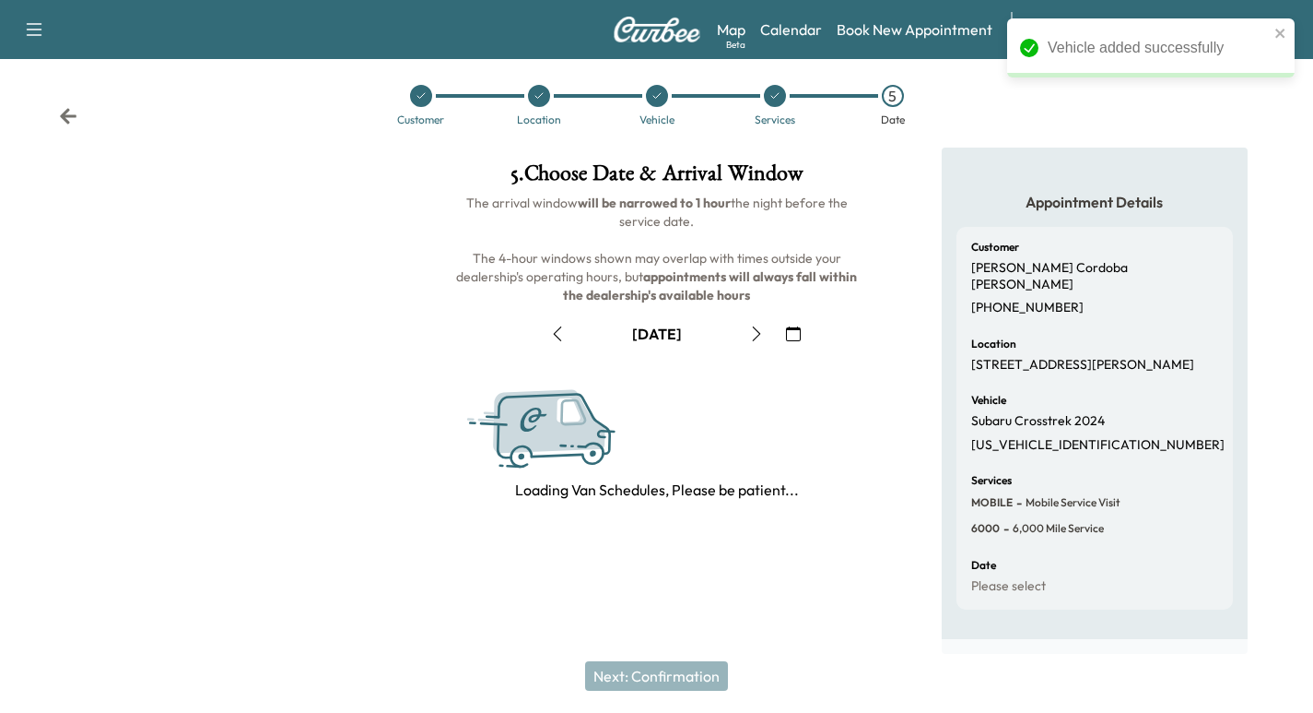
scroll to position [0, 0]
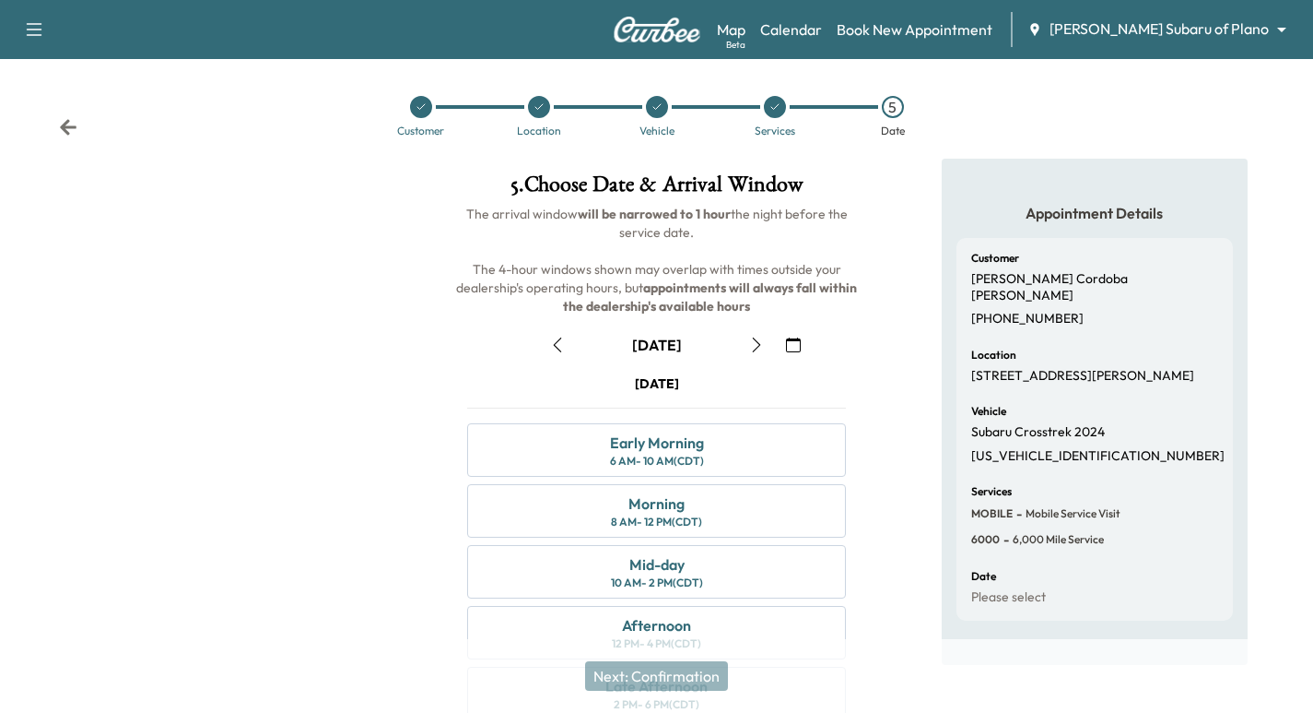
click at [1014, 448] on p "[US_VEHICLE_IDENTIFICATION_NUMBER]" at bounding box center [1098, 456] width 253 height 17
click at [1015, 448] on p "[US_VEHICLE_IDENTIFICATION_NUMBER]" at bounding box center [1098, 456] width 253 height 17
copy p "[US_VEHICLE_IDENTIFICATION_NUMBER]"
click at [429, 106] on div at bounding box center [421, 107] width 22 height 22
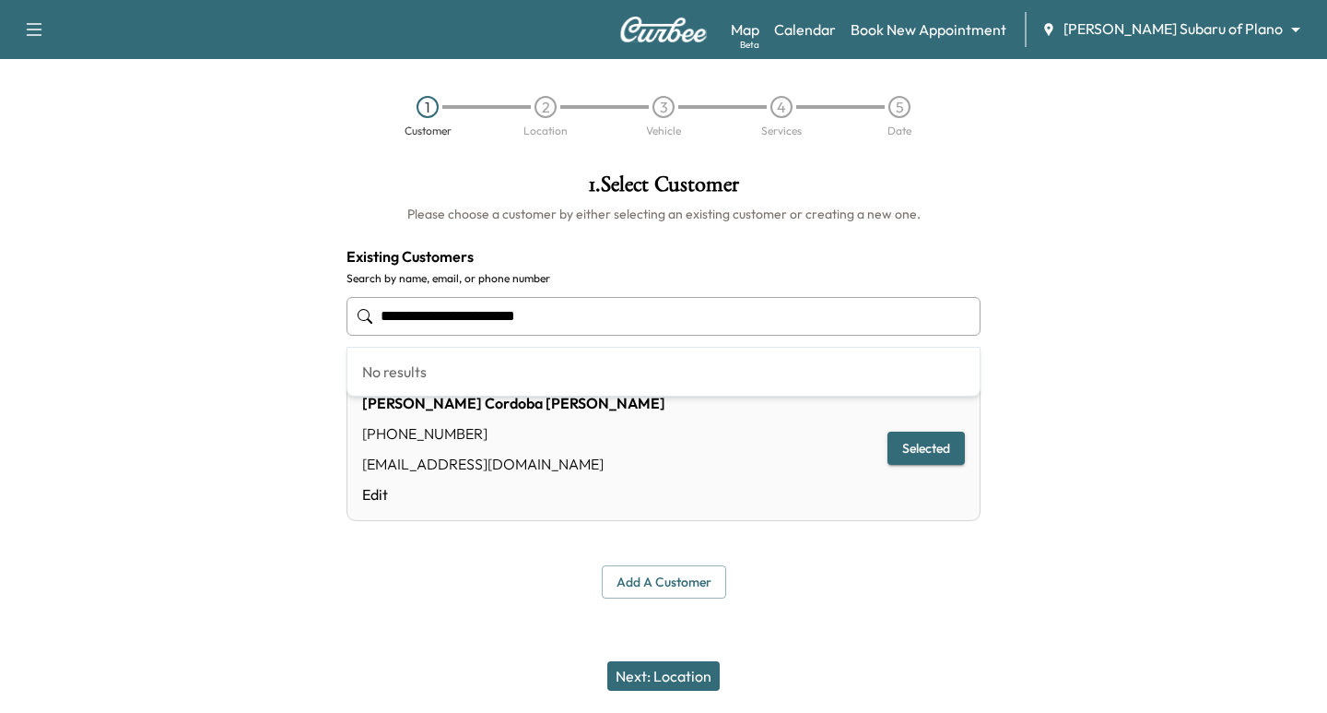
drag, startPoint x: 477, startPoint y: 331, endPoint x: -79, endPoint y: 265, distance: 559.8
click at [0, 265] on html "**********" at bounding box center [663, 356] width 1327 height 713
paste input "text"
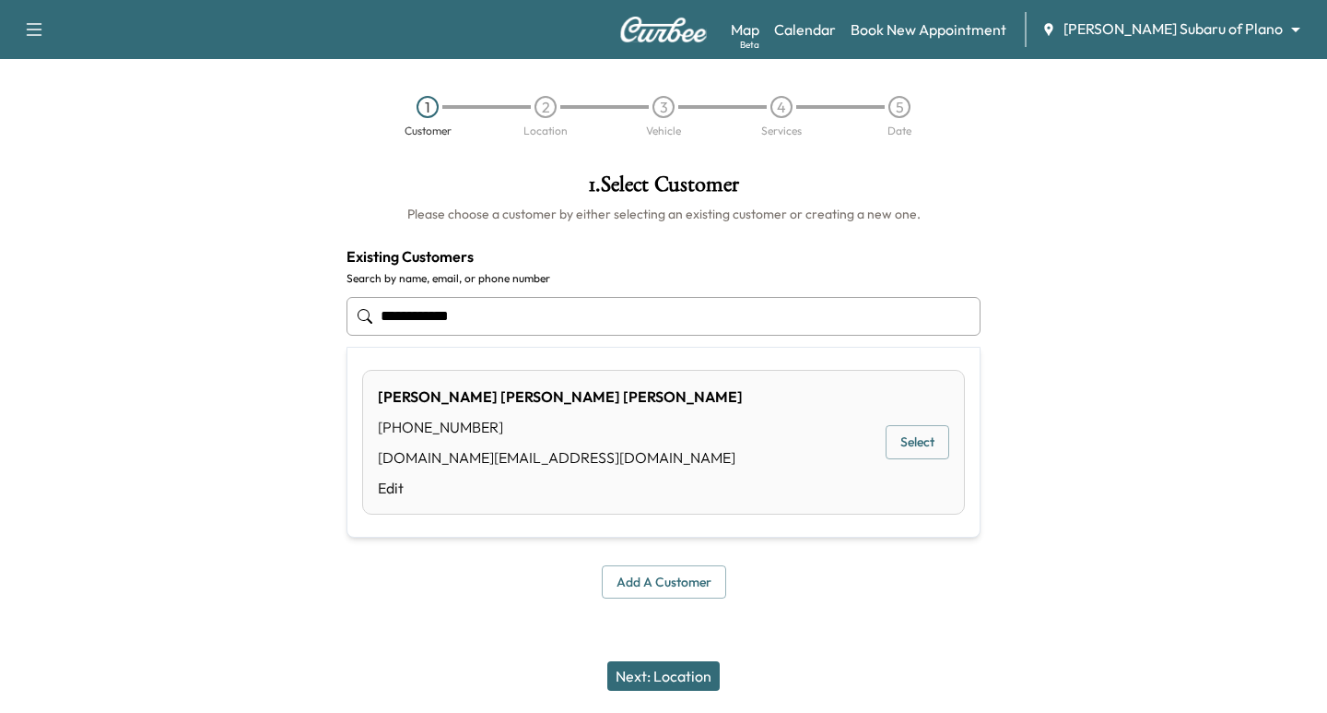
click at [912, 435] on button "Select" at bounding box center [918, 442] width 64 height 34
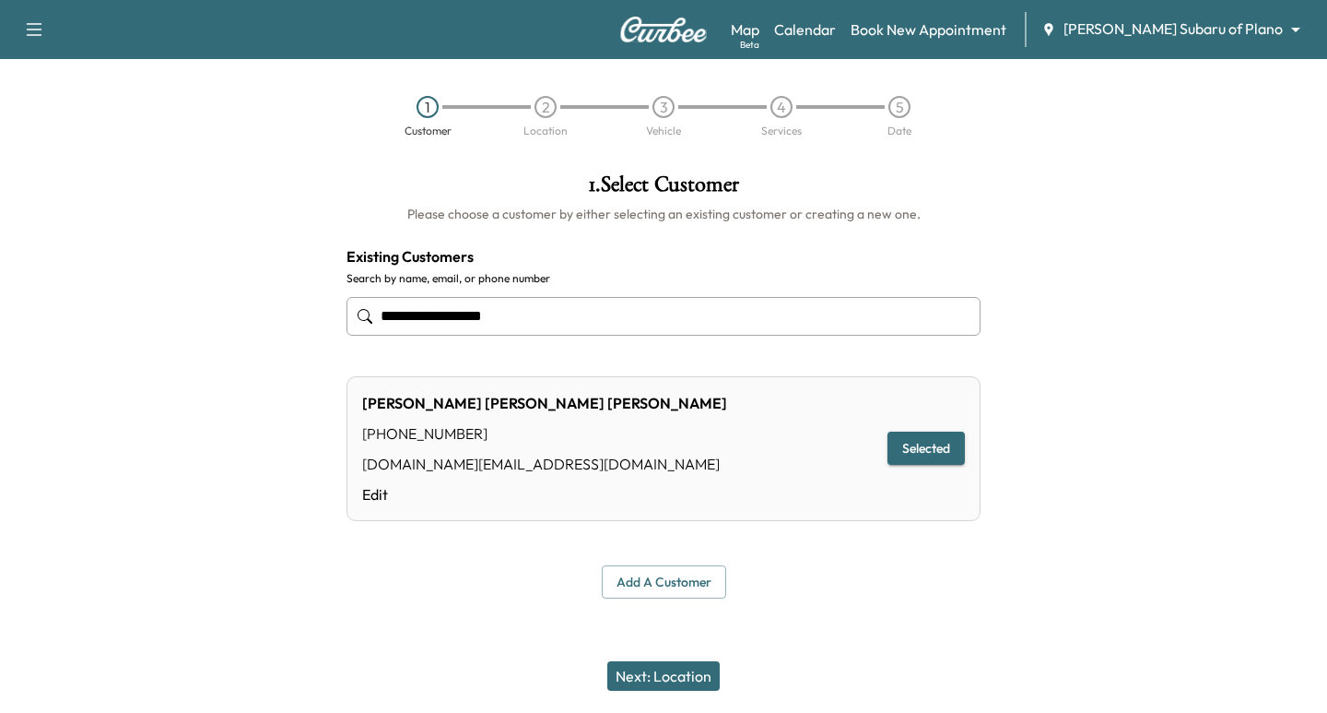
type input "**********"
click at [666, 682] on button "Next: Location" at bounding box center [663, 675] width 112 height 29
